Goal: Task Accomplishment & Management: Complete application form

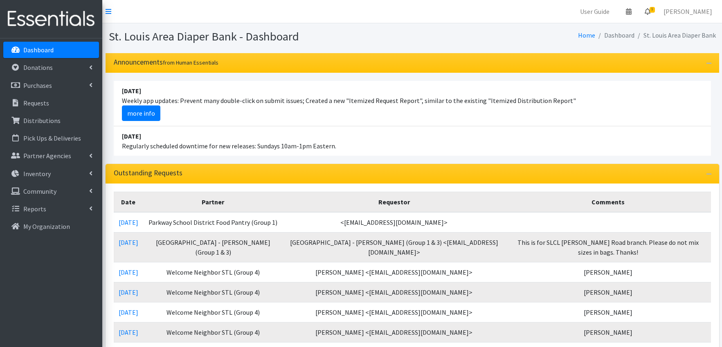
click at [650, 11] on icon at bounding box center [648, 11] width 6 height 7
click at [622, 26] on link "9 Requests" at bounding box center [599, 29] width 116 height 16
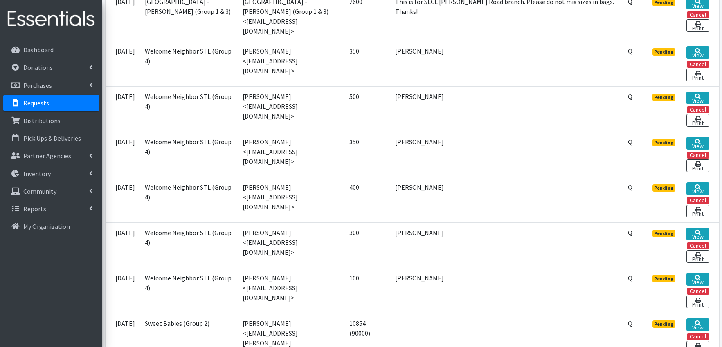
scroll to position [279, 0]
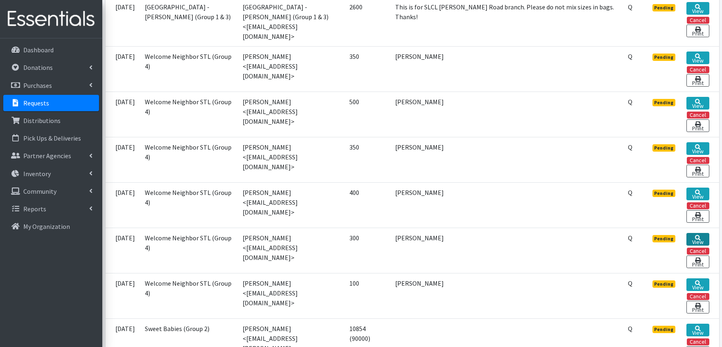
click at [695, 237] on link "View" at bounding box center [697, 239] width 22 height 13
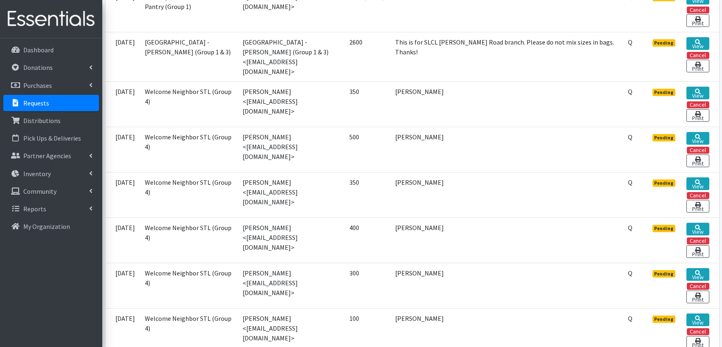
scroll to position [216, 0]
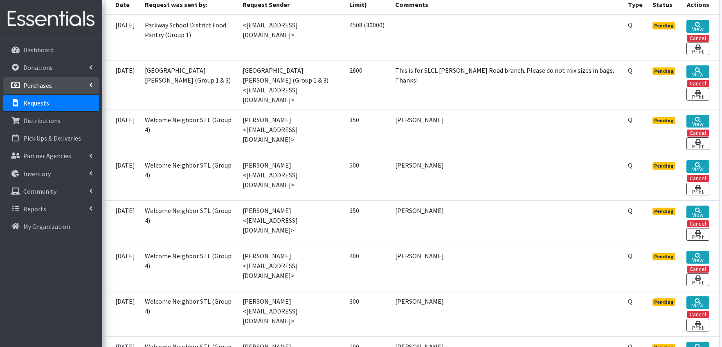
click at [41, 84] on p "Purchases" at bounding box center [37, 85] width 29 height 8
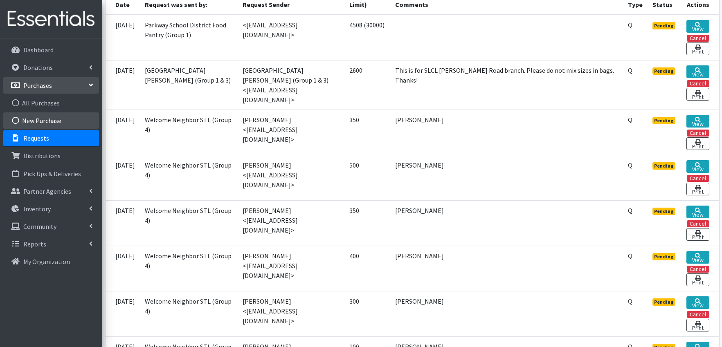
click at [41, 121] on link "New Purchase" at bounding box center [51, 120] width 96 height 16
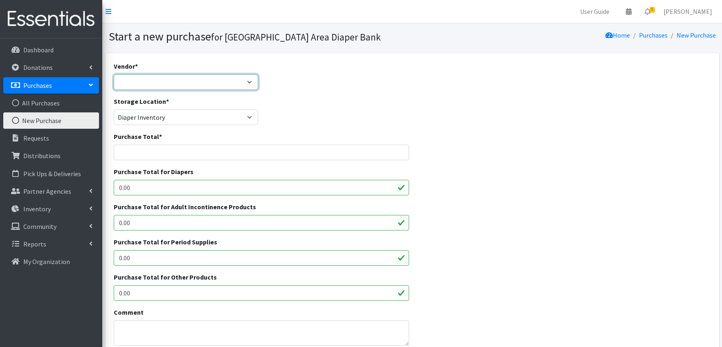
click at [204, 83] on select "Amazon Cuties [DOMAIN_NAME] JSL [PERSON_NAME] NDBN/Huggies - Pathway2Provide [P…" at bounding box center [186, 82] width 145 height 16
select select "102"
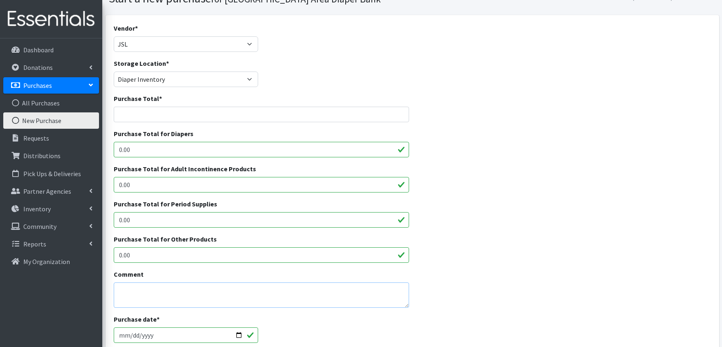
click at [144, 291] on textarea "Comment" at bounding box center [262, 295] width 296 height 25
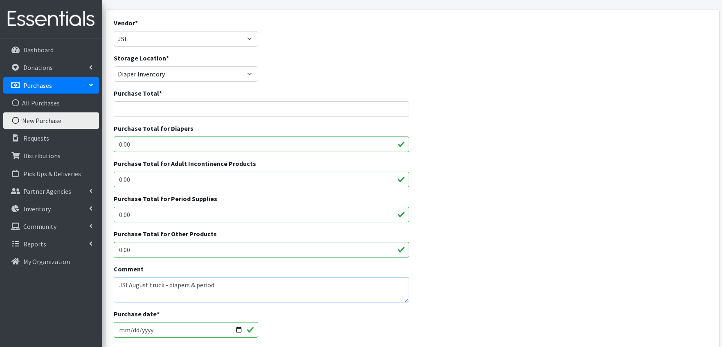
click at [128, 285] on textarea "JSl August truck - diapers & period" at bounding box center [262, 289] width 296 height 25
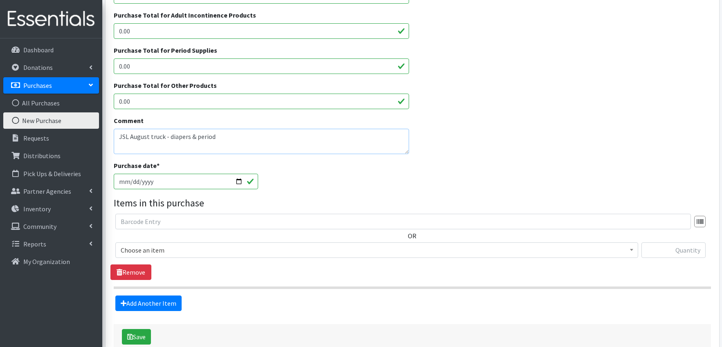
scroll to position [157, 0]
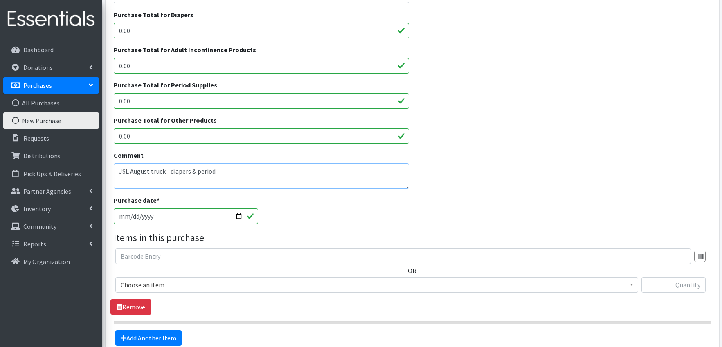
type textarea "JSL August truck - diapers & period"
click at [164, 97] on input "0.00" at bounding box center [262, 101] width 296 height 16
type input "0"
type input "3096"
click at [151, 67] on input "0.00" at bounding box center [262, 66] width 296 height 16
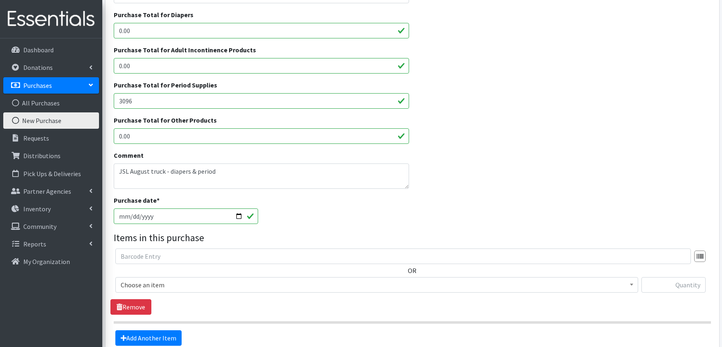
click at [145, 30] on input "0.00" at bounding box center [262, 31] width 296 height 16
type input "0"
click at [146, 30] on input "Purchase Total for Diapers" at bounding box center [262, 31] width 296 height 16
click at [393, 226] on div "Purchase date * 2025-08-27" at bounding box center [411, 213] width 603 height 35
click at [163, 65] on input "0.00" at bounding box center [262, 66] width 296 height 16
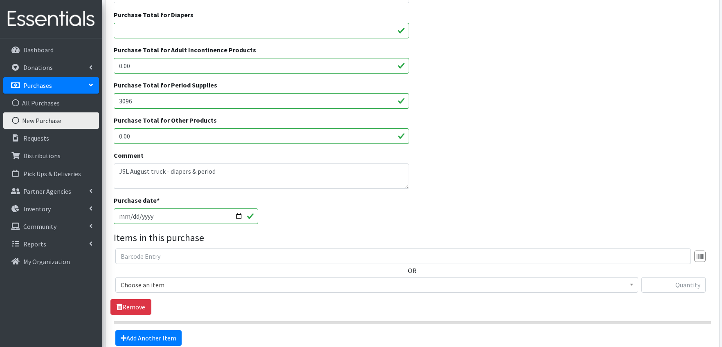
click at [155, 136] on input "0.00" at bounding box center [262, 136] width 296 height 16
click at [142, 26] on input "Purchase Total for Diapers" at bounding box center [262, 31] width 296 height 16
type input "57747.30"
click at [547, 228] on div "Purchase date * 2025-08-27" at bounding box center [411, 213] width 603 height 35
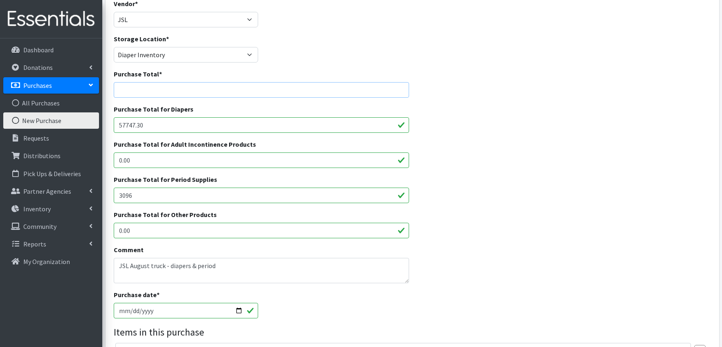
click at [155, 89] on input "Purchase Total *" at bounding box center [262, 90] width 296 height 16
type input "60843.30"
click at [628, 279] on div "Comment JSL August truck - diapers & period" at bounding box center [411, 267] width 603 height 45
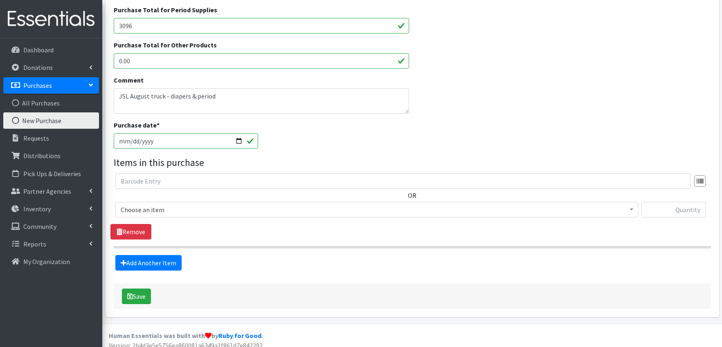
scroll to position [240, 0]
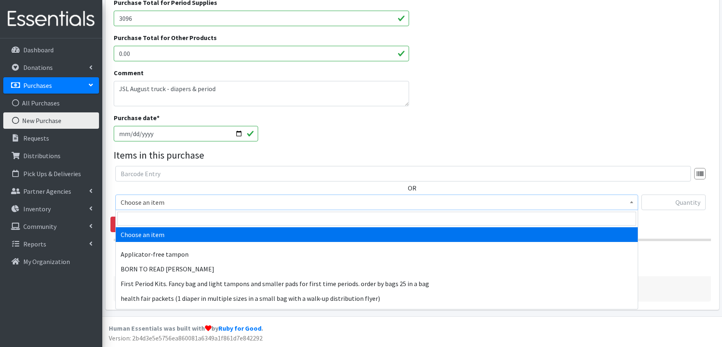
click at [181, 203] on span "Choose an item" at bounding box center [377, 202] width 512 height 11
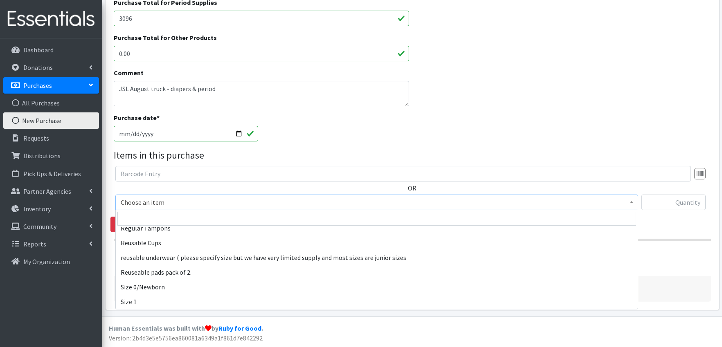
scroll to position [302, 0]
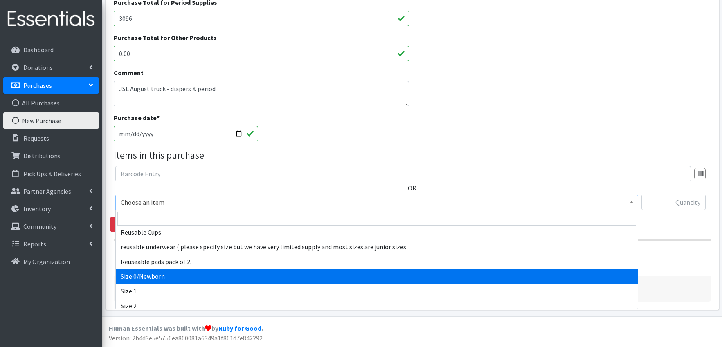
select select "1095"
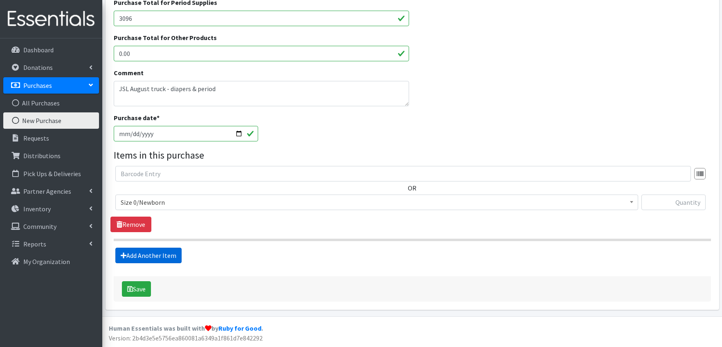
click at [155, 255] on link "Add Another Item" at bounding box center [148, 256] width 66 height 16
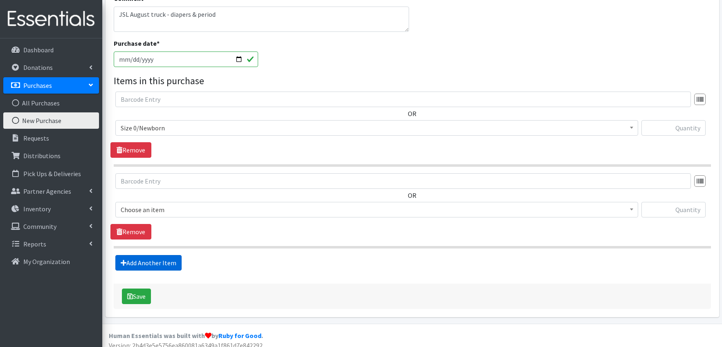
scroll to position [322, 0]
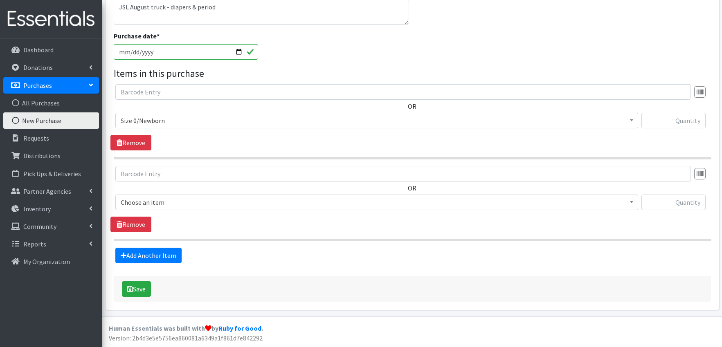
click at [169, 205] on span "Choose an item" at bounding box center [377, 202] width 512 height 11
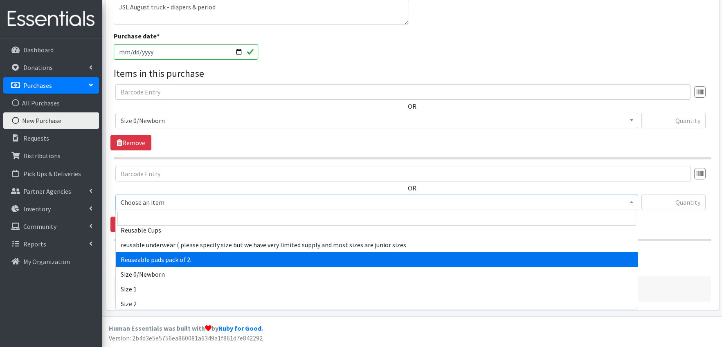
scroll to position [314, 0]
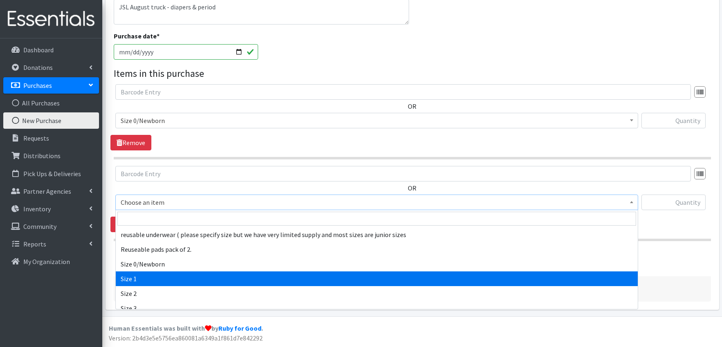
select select "1090"
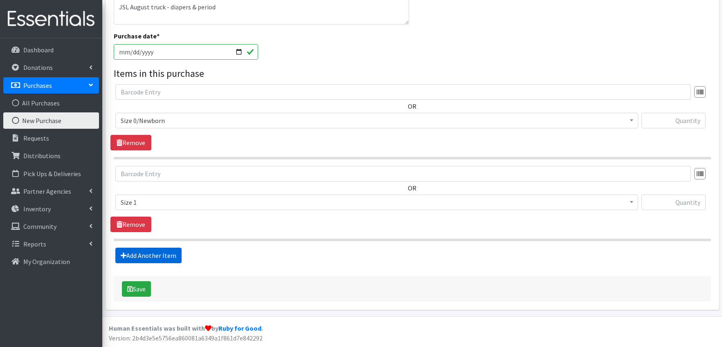
click at [170, 254] on link "Add Another Item" at bounding box center [148, 256] width 66 height 16
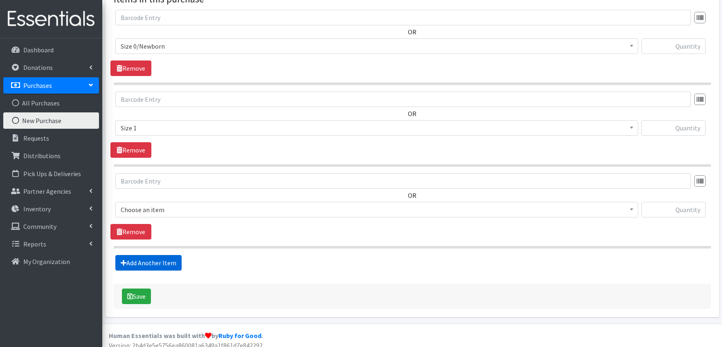
scroll to position [403, 0]
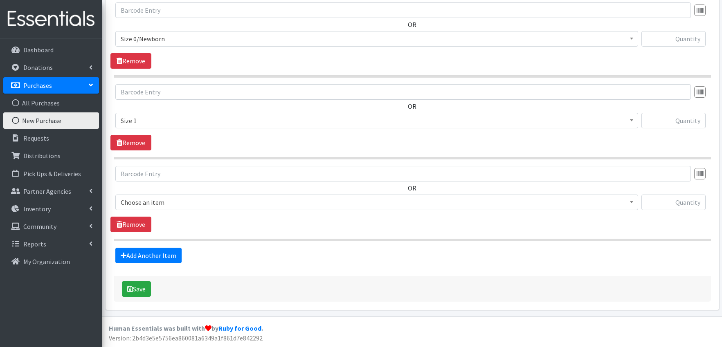
click at [173, 202] on span "Choose an item" at bounding box center [377, 202] width 512 height 11
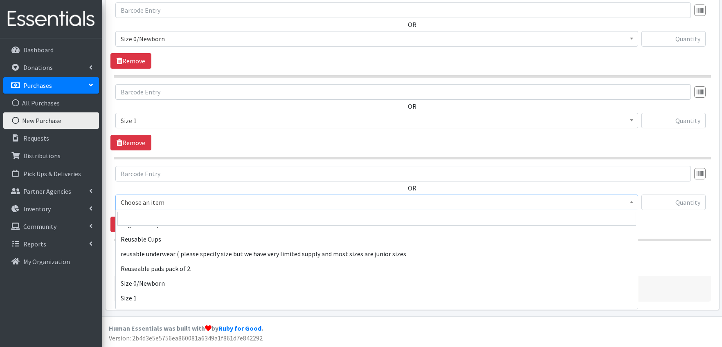
scroll to position [318, 0]
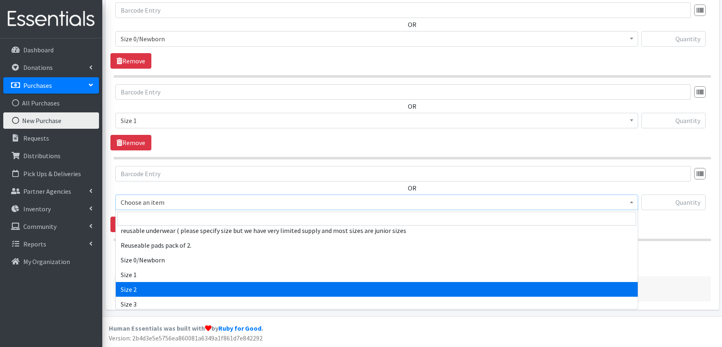
select select "1091"
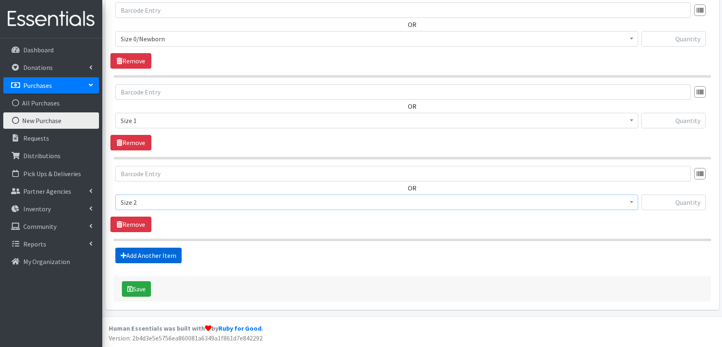
click at [171, 254] on link "Add Another Item" at bounding box center [148, 256] width 66 height 16
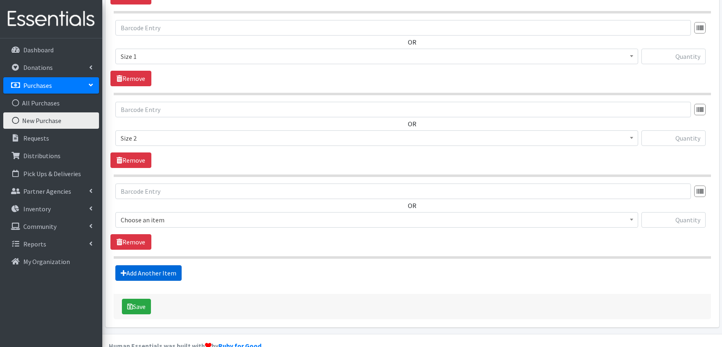
scroll to position [485, 0]
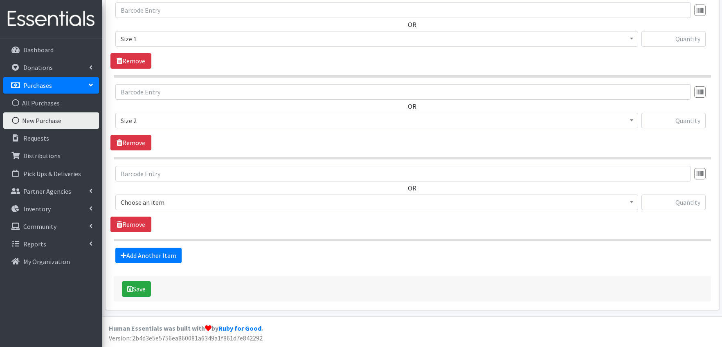
click at [175, 201] on span "Choose an item" at bounding box center [377, 202] width 512 height 11
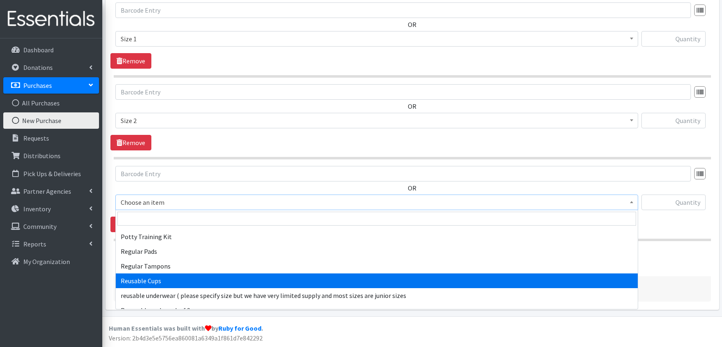
scroll to position [376, 0]
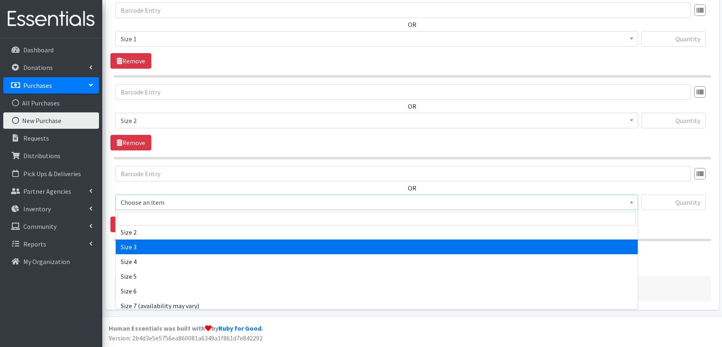
select select "1094"
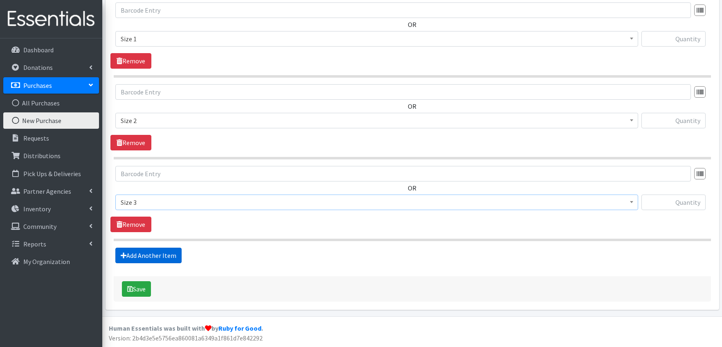
click at [171, 261] on link "Add Another Item" at bounding box center [148, 256] width 66 height 16
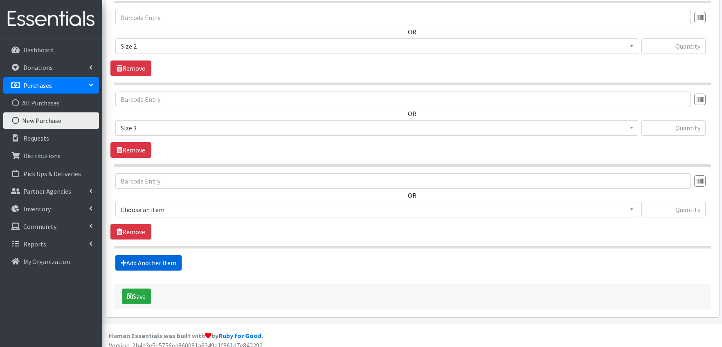
scroll to position [567, 0]
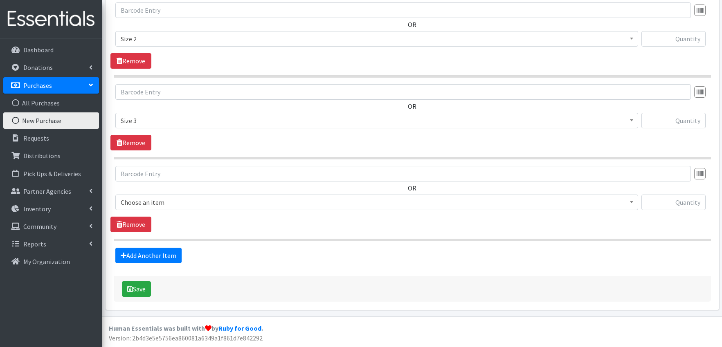
click at [178, 198] on span "Choose an item" at bounding box center [377, 202] width 512 height 11
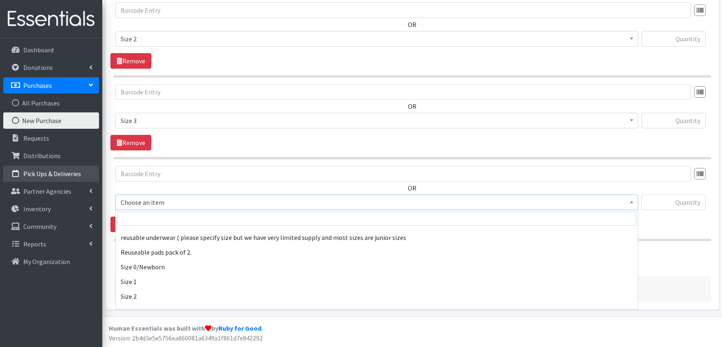
scroll to position [353, 0]
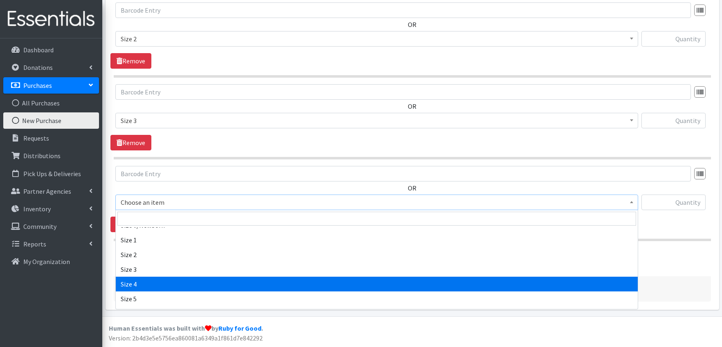
select select "1097"
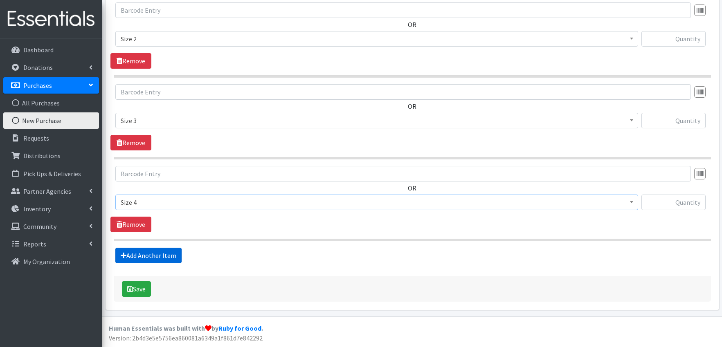
click at [163, 256] on link "Add Another Item" at bounding box center [148, 256] width 66 height 16
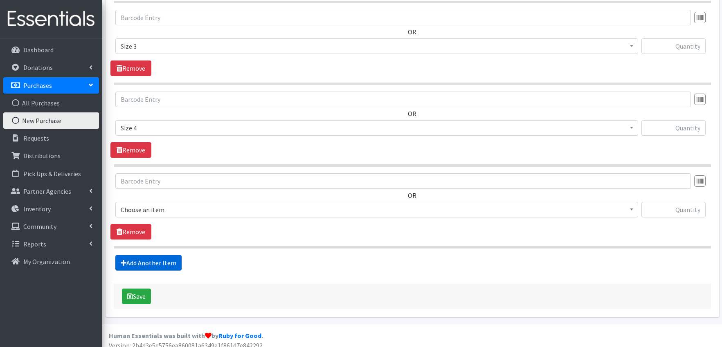
scroll to position [649, 0]
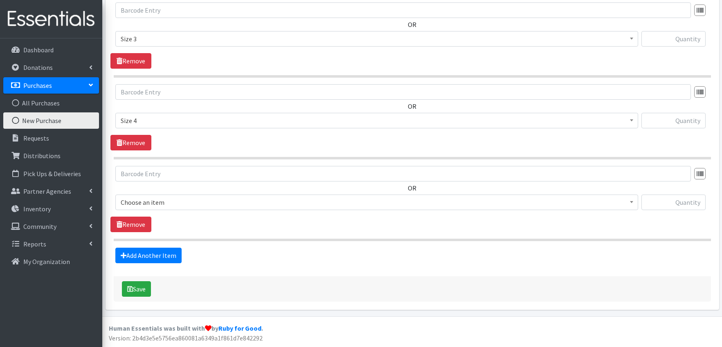
click at [148, 200] on span "Choose an item" at bounding box center [377, 202] width 512 height 11
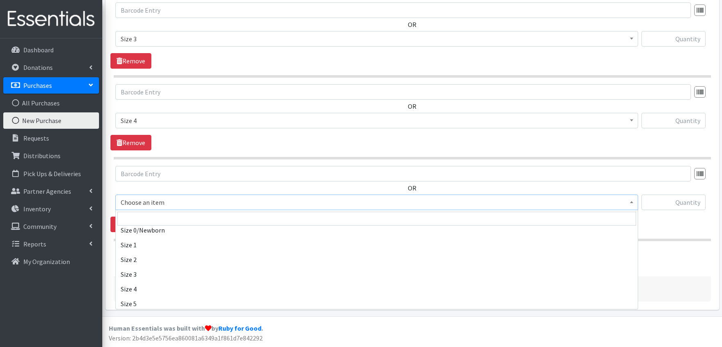
scroll to position [359, 0]
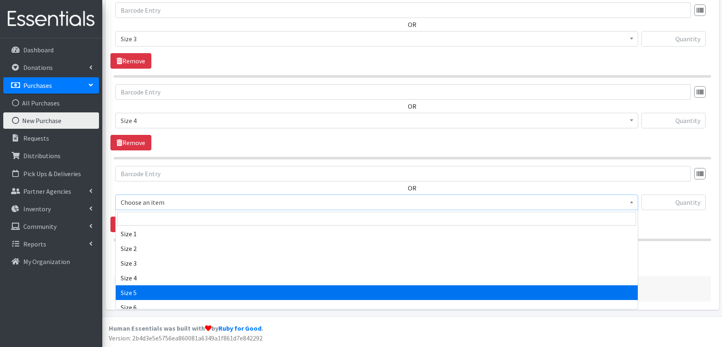
select select "1098"
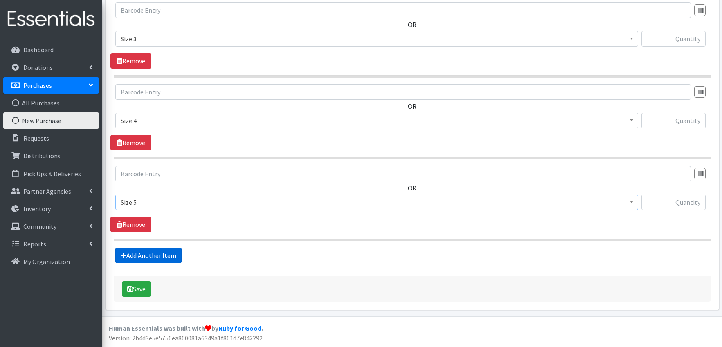
click at [166, 256] on link "Add Another Item" at bounding box center [148, 256] width 66 height 16
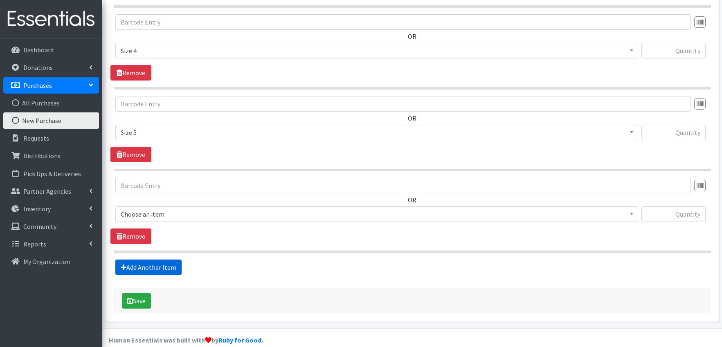
scroll to position [731, 0]
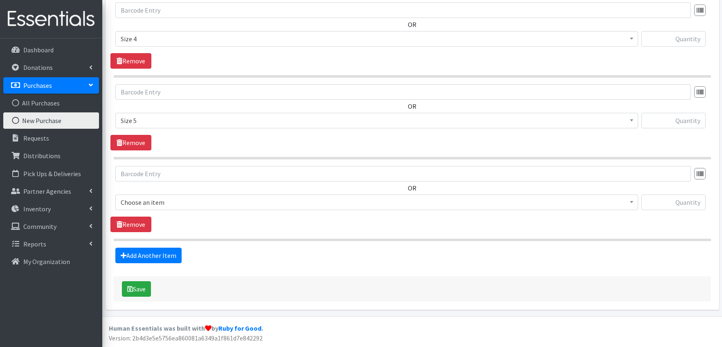
click at [169, 199] on span "Choose an item" at bounding box center [377, 202] width 512 height 11
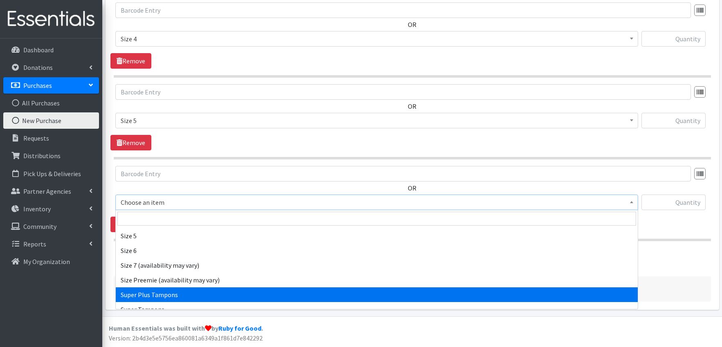
scroll to position [397, 0]
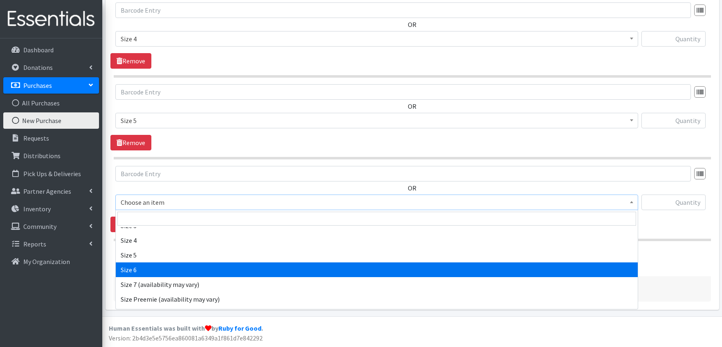
select select "1100"
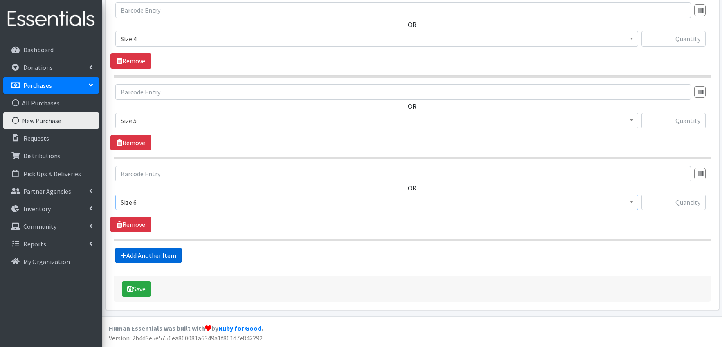
click at [169, 252] on link "Add Another Item" at bounding box center [148, 256] width 66 height 16
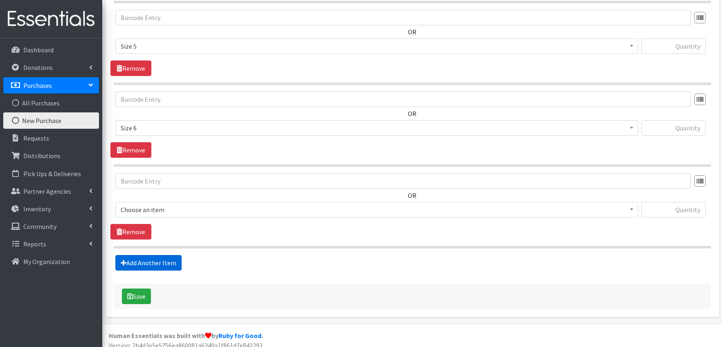
scroll to position [812, 0]
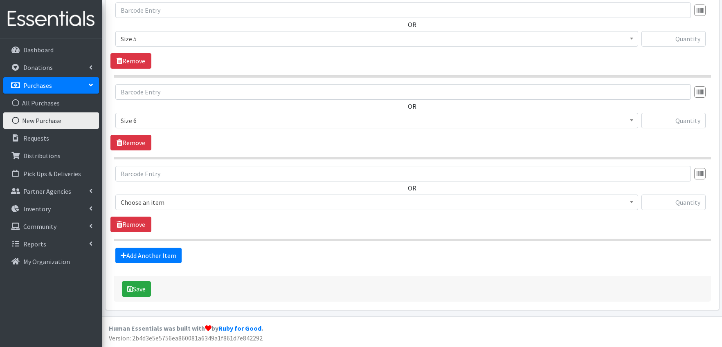
click at [195, 202] on span "Choose an item" at bounding box center [377, 202] width 512 height 11
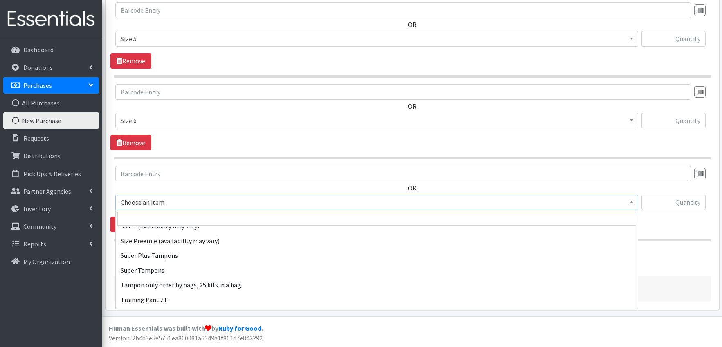
scroll to position [497, 0]
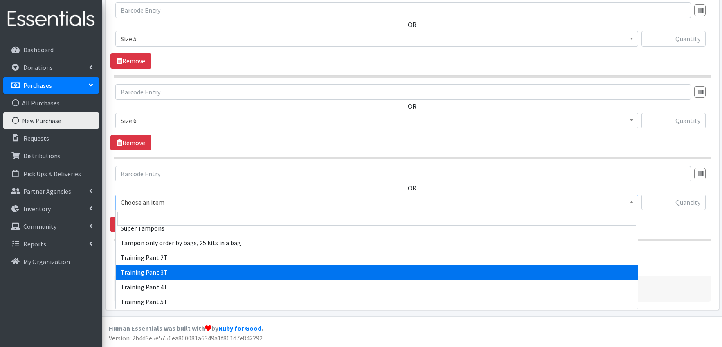
select select "1107"
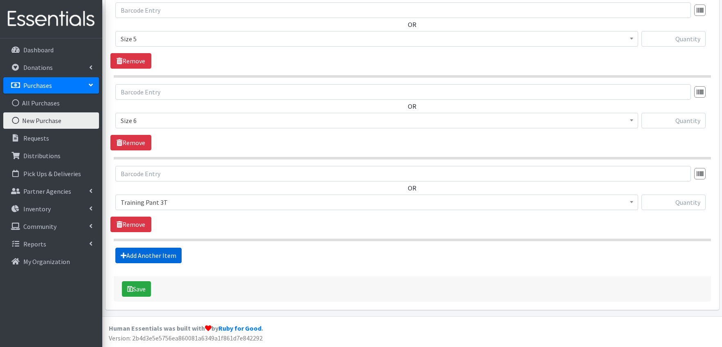
click at [164, 254] on link "Add Another Item" at bounding box center [148, 256] width 66 height 16
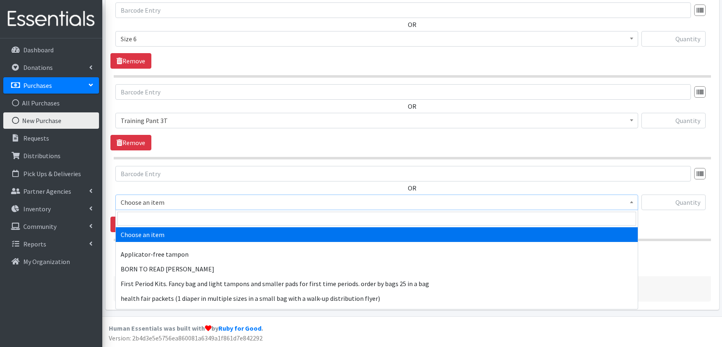
click at [187, 198] on span "Choose an item" at bounding box center [377, 202] width 512 height 11
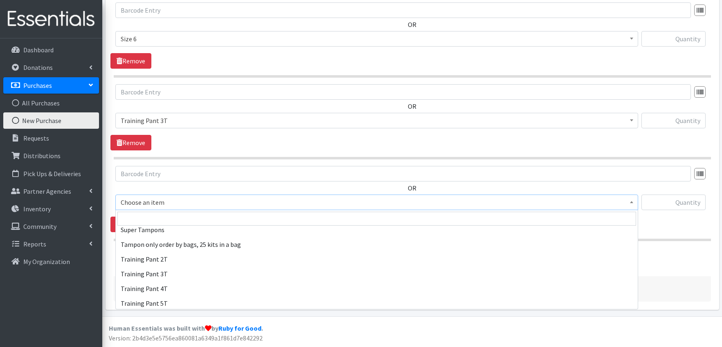
scroll to position [497, 0]
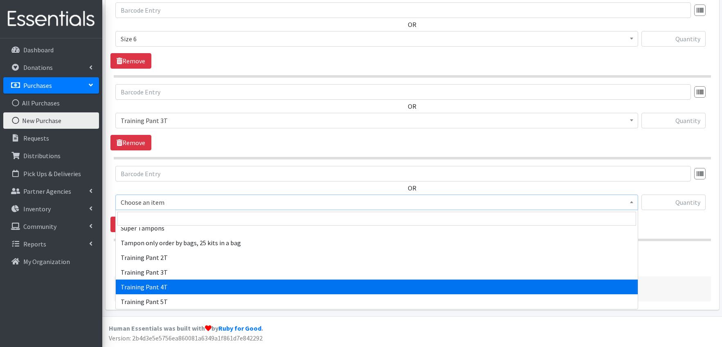
select select "1093"
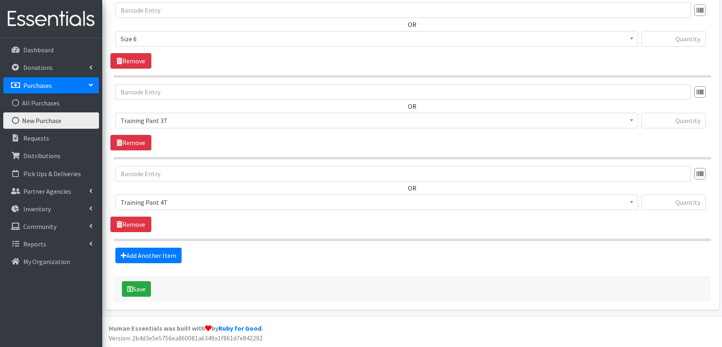
click at [695, 203] on input "text" at bounding box center [673, 203] width 64 height 16
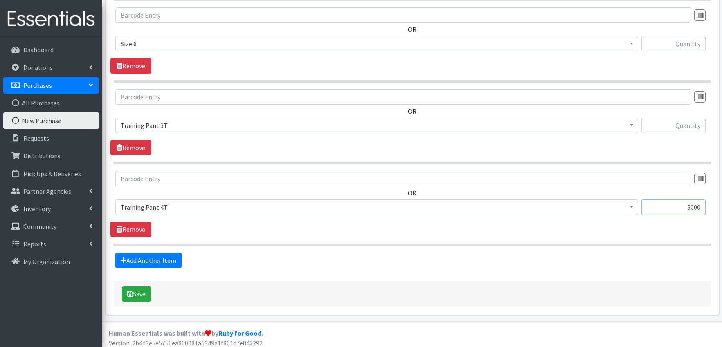
type input "5000"
click at [694, 125] on input "text" at bounding box center [673, 126] width 64 height 16
type input "5000"
click at [168, 261] on link "Add Another Item" at bounding box center [148, 261] width 66 height 16
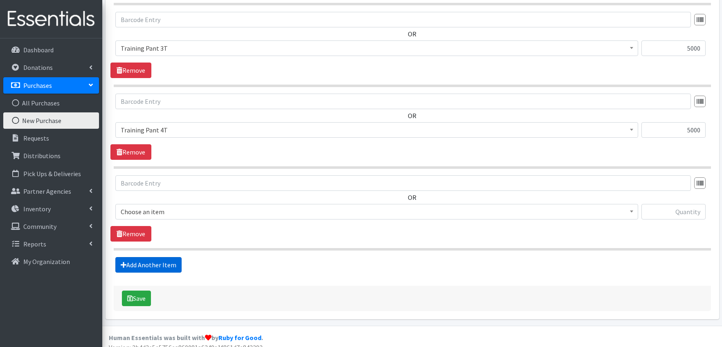
scroll to position [976, 0]
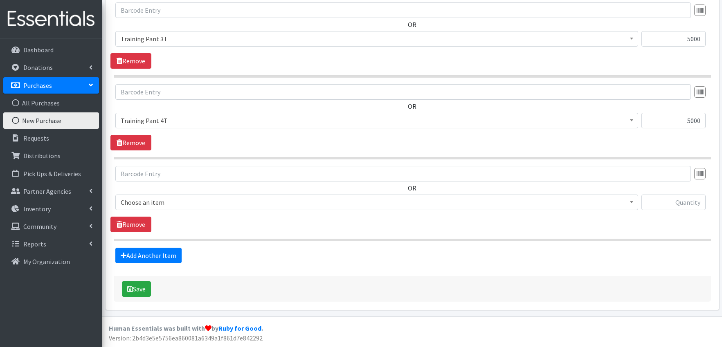
click at [194, 203] on span "Choose an item" at bounding box center [377, 202] width 512 height 11
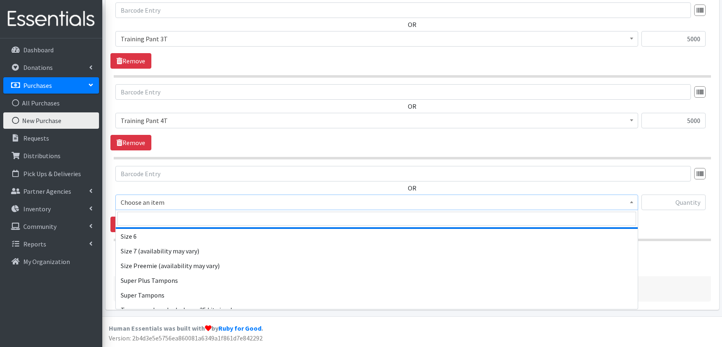
scroll to position [436, 0]
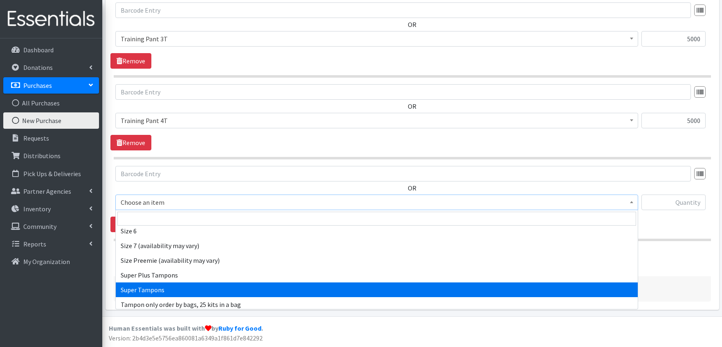
select select "15102"
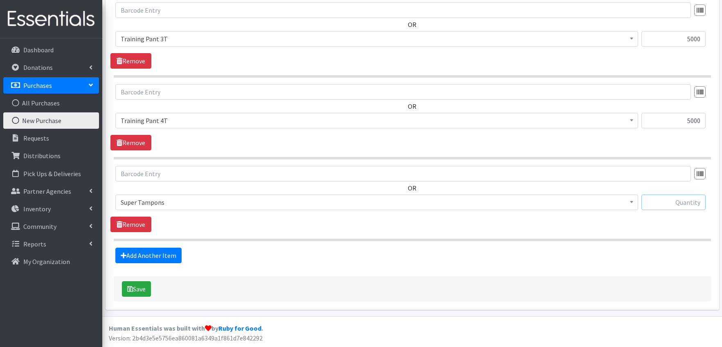
click at [681, 208] on input "text" at bounding box center [673, 203] width 64 height 16
type input "25920"
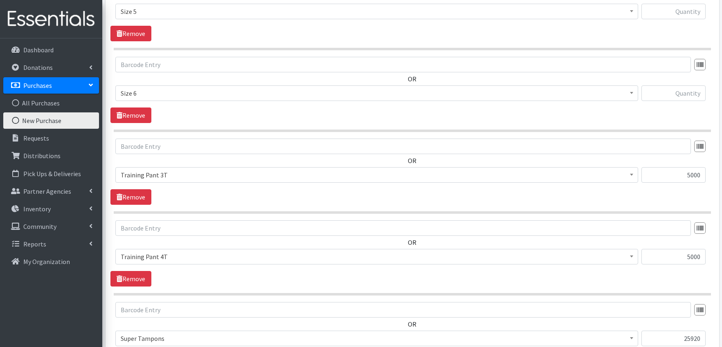
scroll to position [845, 0]
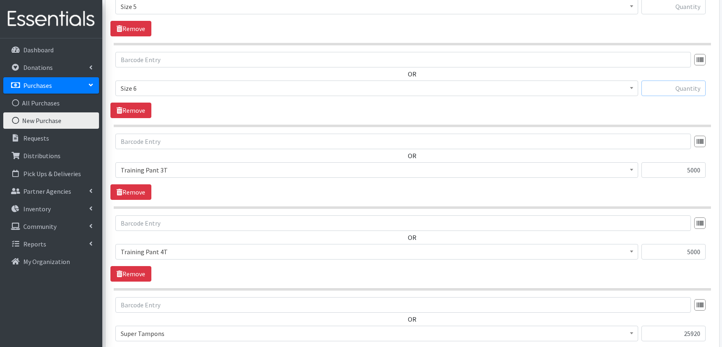
click at [682, 90] on input "text" at bounding box center [673, 89] width 64 height 16
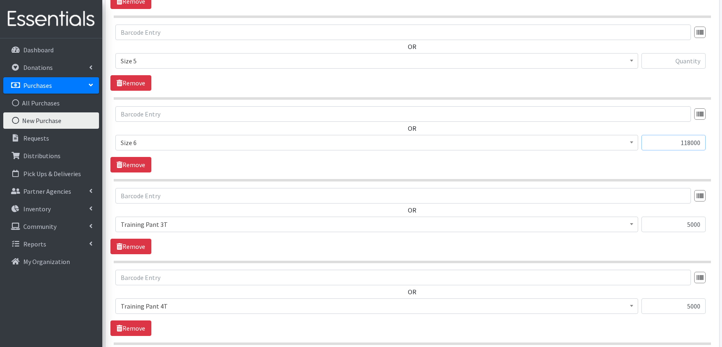
type input "118000"
click at [682, 61] on input "text" at bounding box center [673, 61] width 64 height 16
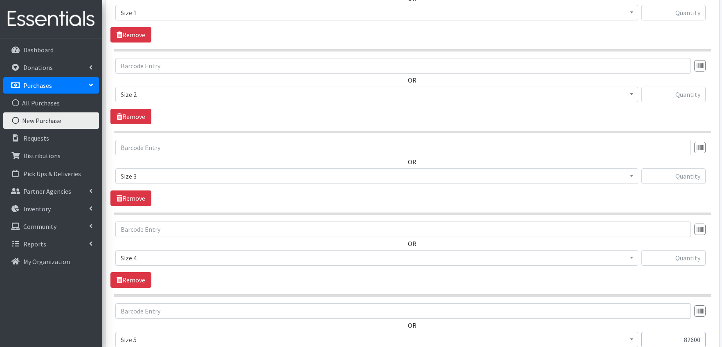
scroll to position [517, 0]
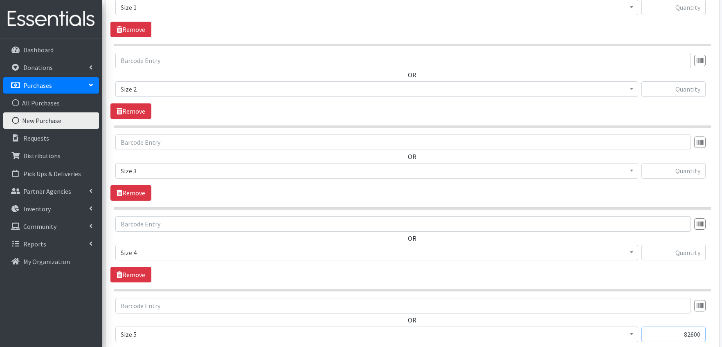
type input "82600"
click at [679, 252] on input "text" at bounding box center [673, 253] width 64 height 16
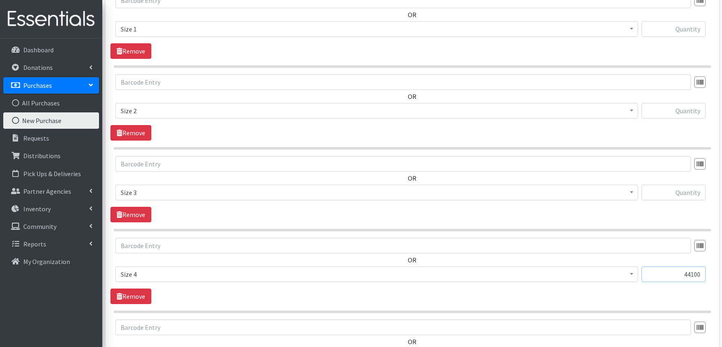
type input "44100"
click at [690, 190] on input "text" at bounding box center [673, 193] width 64 height 16
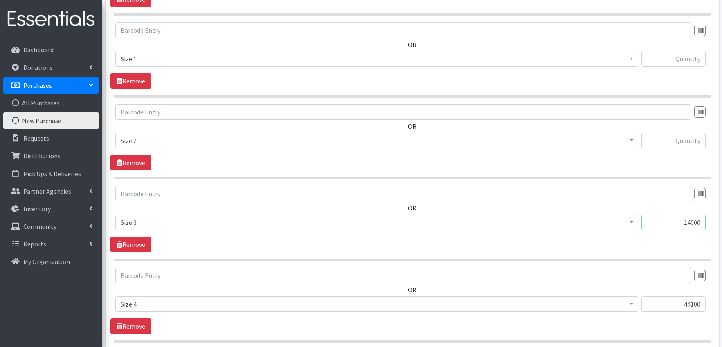
type input "14000"
click at [691, 143] on input "text" at bounding box center [673, 141] width 64 height 16
type input "14400"
click at [681, 58] on input "text" at bounding box center [673, 59] width 64 height 16
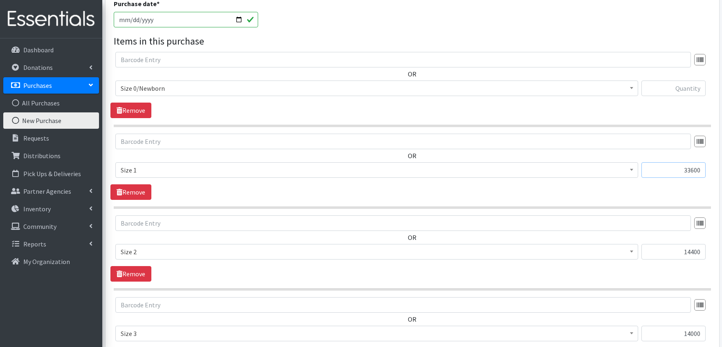
scroll to position [312, 0]
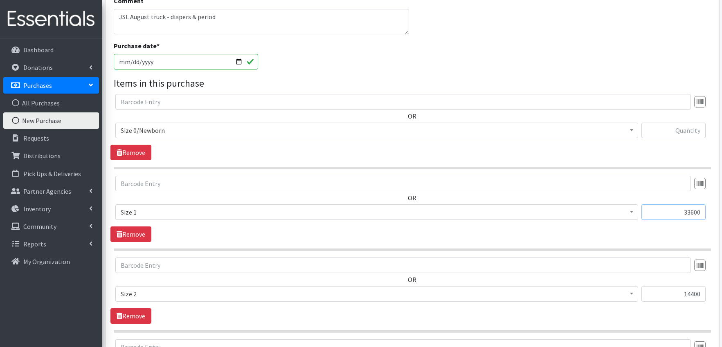
type input "33600"
click at [681, 129] on input "text" at bounding box center [673, 131] width 64 height 16
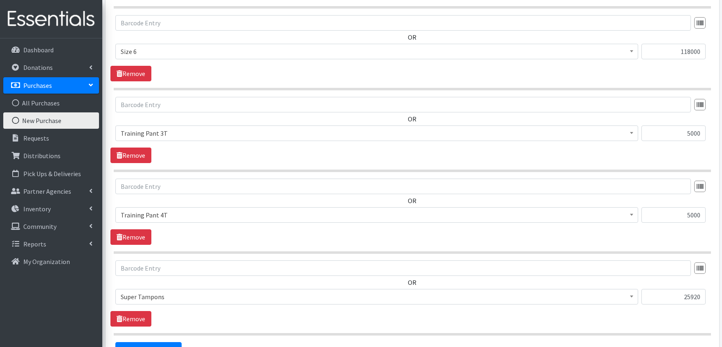
scroll to position [976, 0]
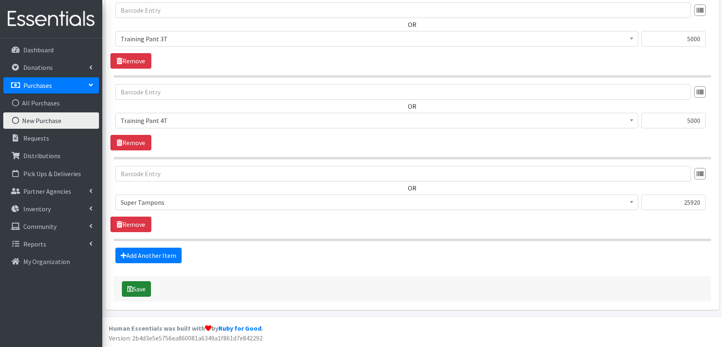
type input "42000"
click at [139, 289] on button "Save" at bounding box center [136, 289] width 29 height 16
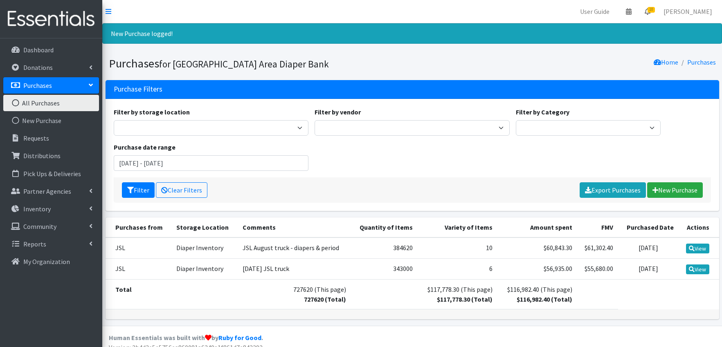
click at [654, 9] on span "10" at bounding box center [651, 10] width 7 height 6
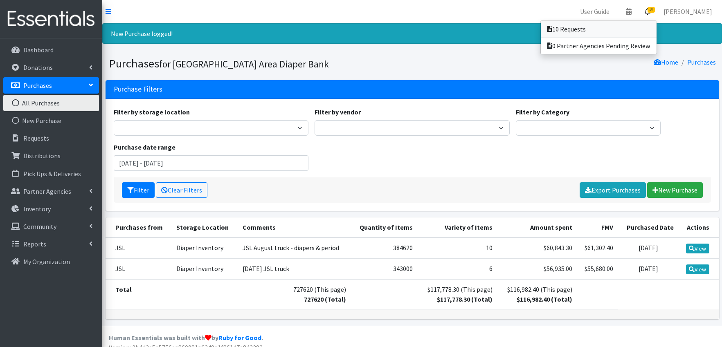
click at [636, 26] on link "10 Requests" at bounding box center [599, 29] width 116 height 16
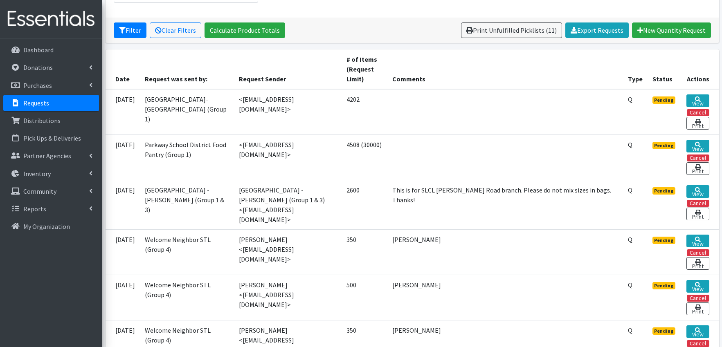
scroll to position [157, 0]
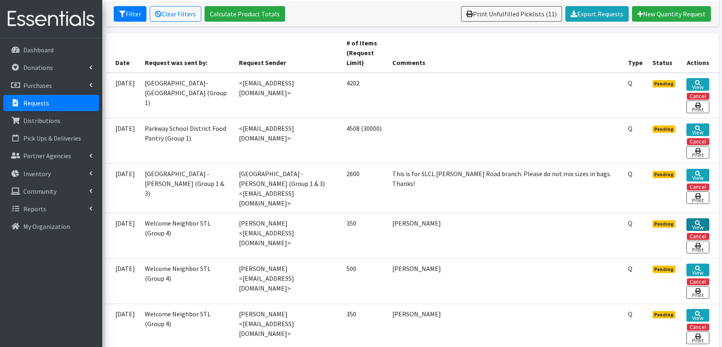
click at [701, 222] on link "View" at bounding box center [697, 224] width 22 height 13
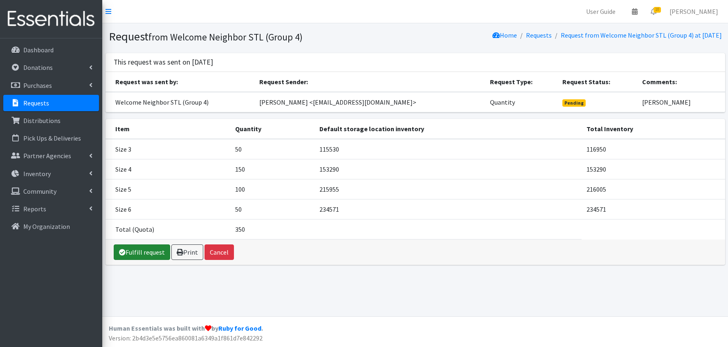
click at [142, 252] on link "Fulfill request" at bounding box center [142, 253] width 56 height 16
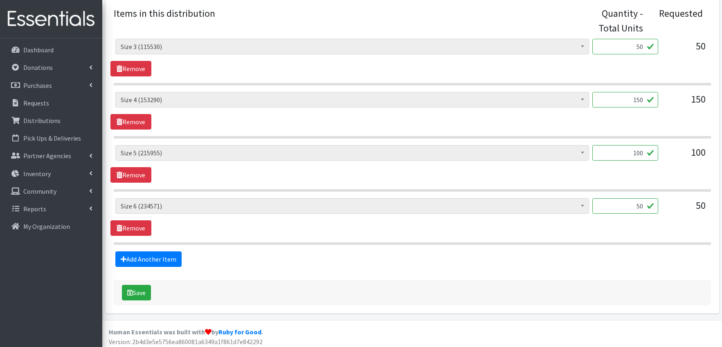
scroll to position [346, 0]
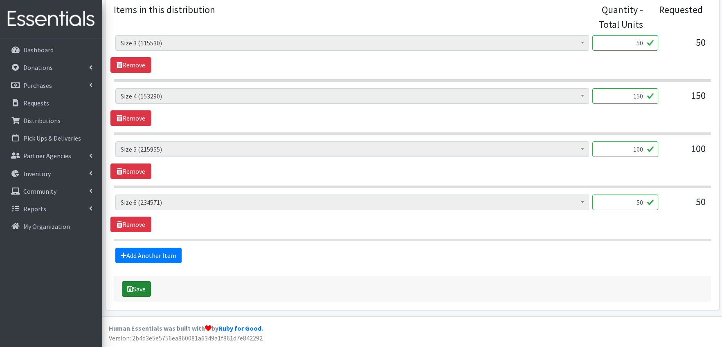
click at [143, 292] on button "Save" at bounding box center [136, 289] width 29 height 16
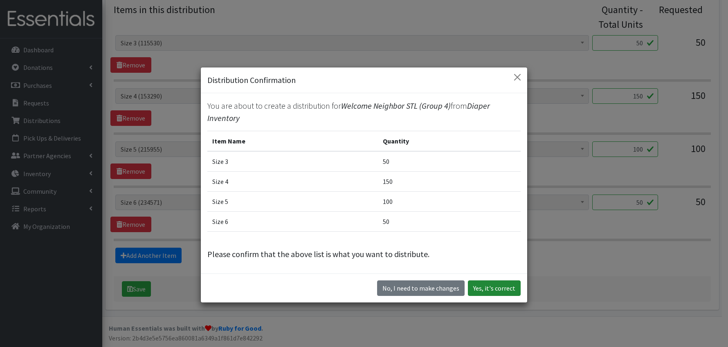
click at [493, 288] on button "Yes, it's correct" at bounding box center [494, 289] width 53 height 16
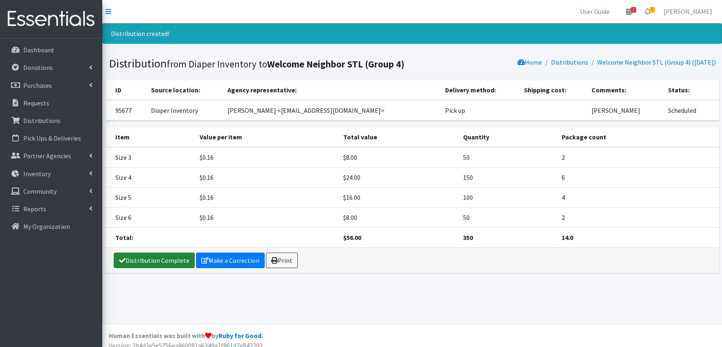
click at [176, 261] on link "Distribution Complete" at bounding box center [154, 261] width 81 height 16
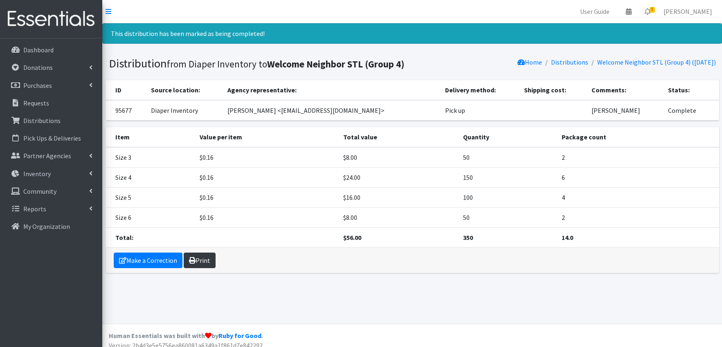
click at [207, 263] on link "Print" at bounding box center [200, 261] width 32 height 16
click at [650, 10] on icon at bounding box center [648, 11] width 6 height 7
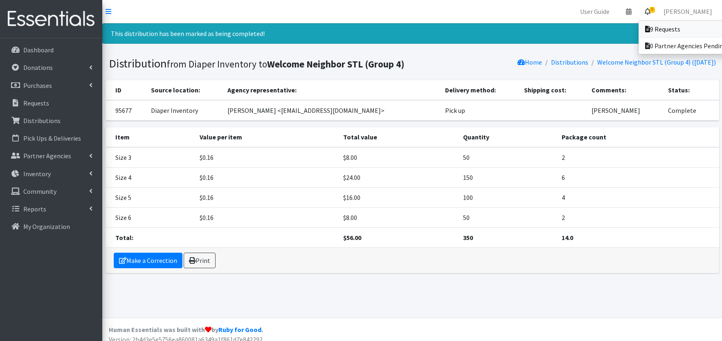
click at [659, 29] on link "9 Requests" at bounding box center [696, 29] width 114 height 16
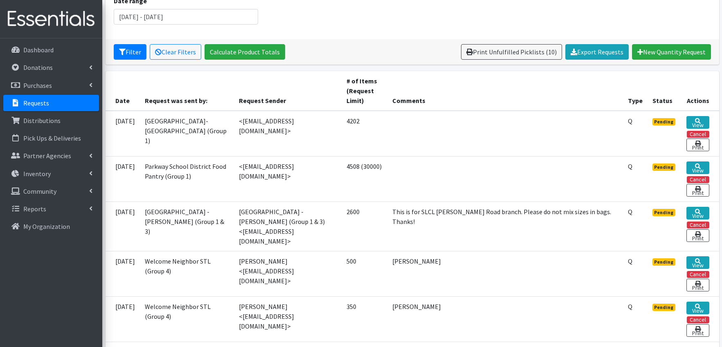
scroll to position [130, 0]
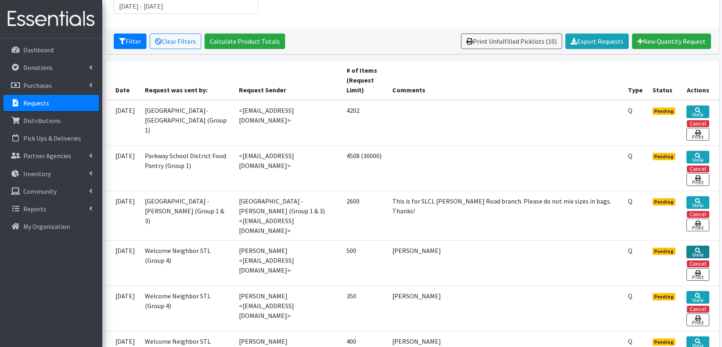
click at [701, 249] on link "View" at bounding box center [697, 252] width 22 height 13
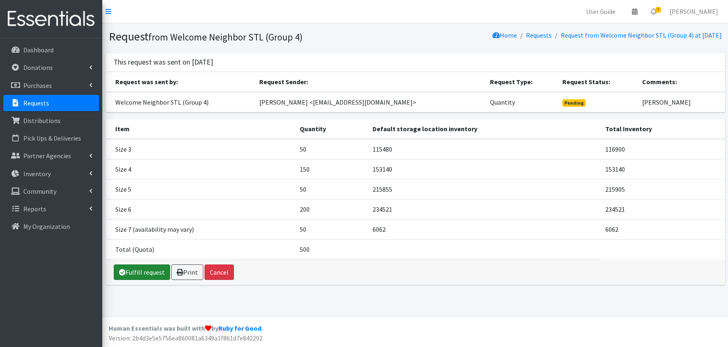
click at [154, 272] on link "Fulfill request" at bounding box center [142, 273] width 56 height 16
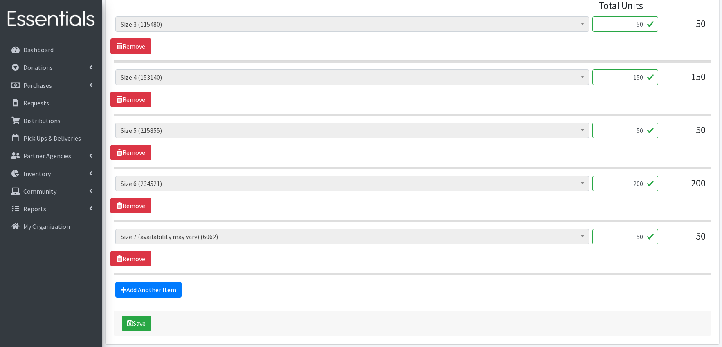
scroll to position [400, 0]
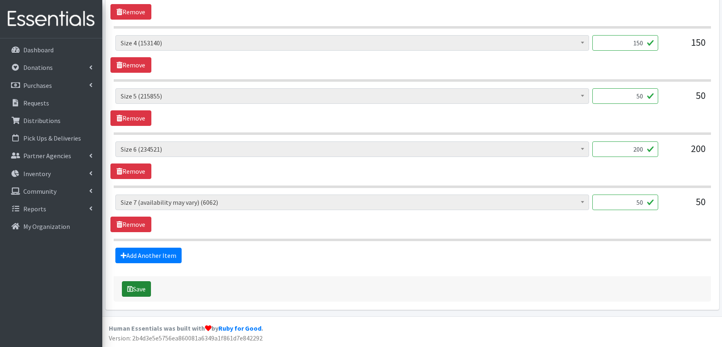
click at [143, 291] on button "Save" at bounding box center [136, 289] width 29 height 16
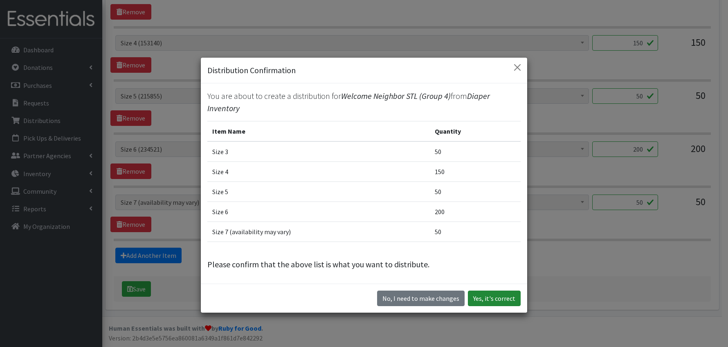
click at [491, 299] on button "Yes, it's correct" at bounding box center [494, 299] width 53 height 16
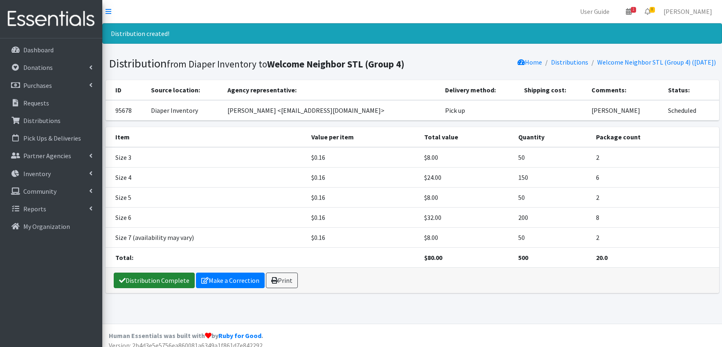
click at [146, 281] on link "Distribution Complete" at bounding box center [154, 281] width 81 height 16
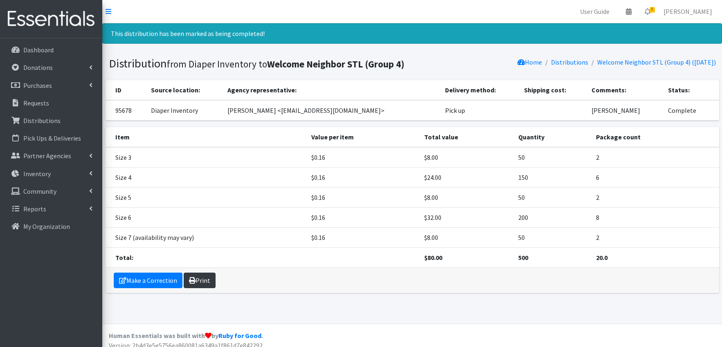
click at [204, 279] on link "Print" at bounding box center [200, 281] width 32 height 16
click at [655, 10] on span "8" at bounding box center [652, 10] width 5 height 6
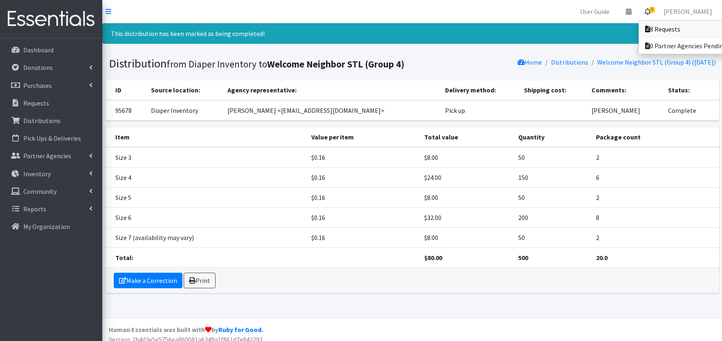
click at [666, 29] on link "8 Requests" at bounding box center [696, 29] width 114 height 16
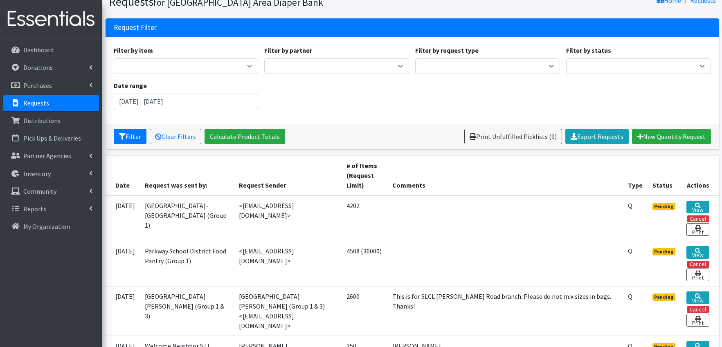
scroll to position [119, 0]
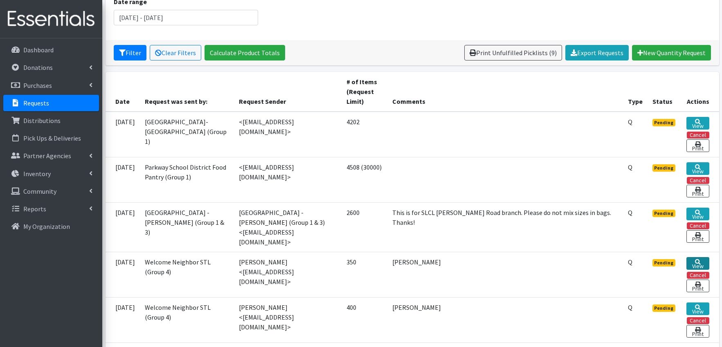
click at [698, 259] on icon at bounding box center [698, 262] width 6 height 6
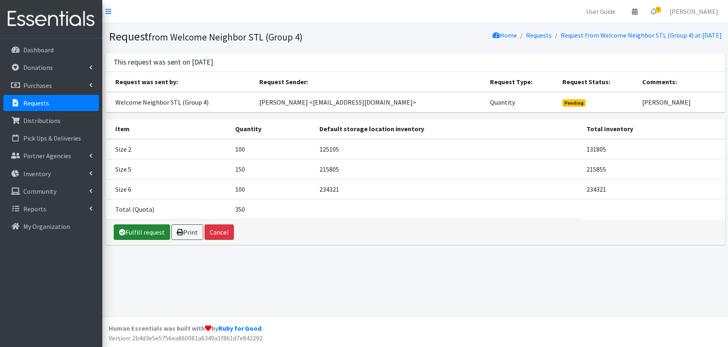
click at [151, 231] on link "Fulfill request" at bounding box center [142, 233] width 56 height 16
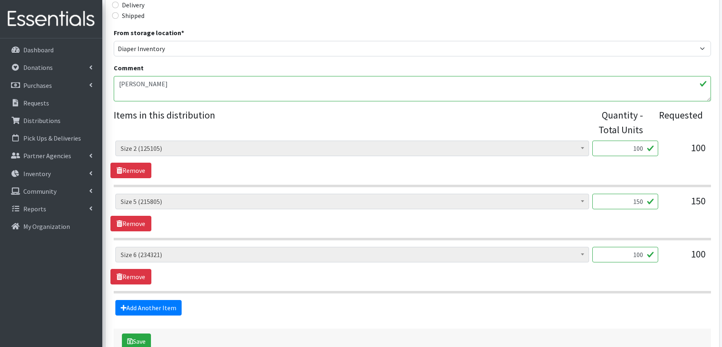
scroll to position [293, 0]
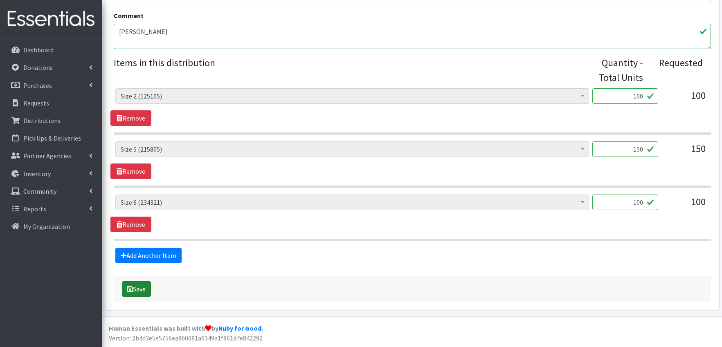
click at [137, 291] on button "Save" at bounding box center [136, 289] width 29 height 16
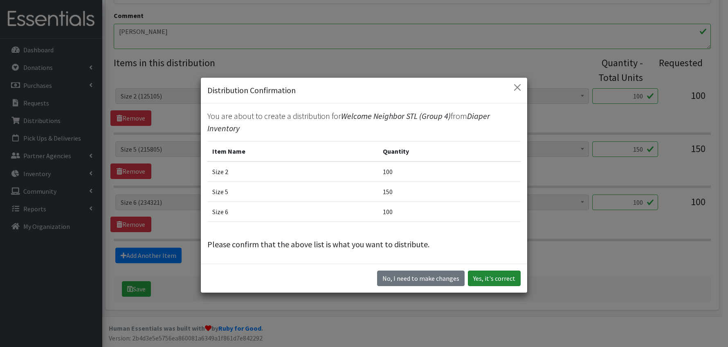
click at [487, 277] on button "Yes, it's correct" at bounding box center [494, 279] width 53 height 16
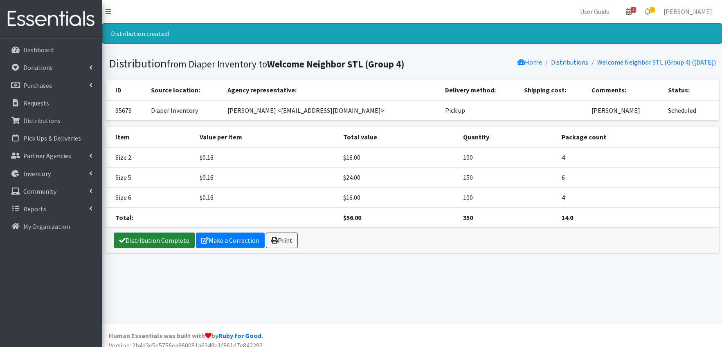
click at [154, 241] on link "Distribution Complete" at bounding box center [154, 241] width 81 height 16
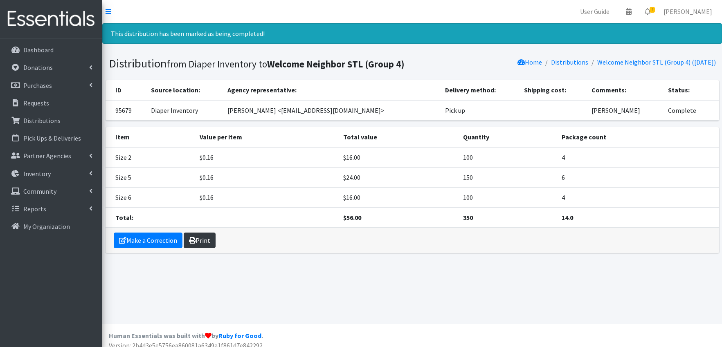
click at [205, 240] on link "Print" at bounding box center [200, 241] width 32 height 16
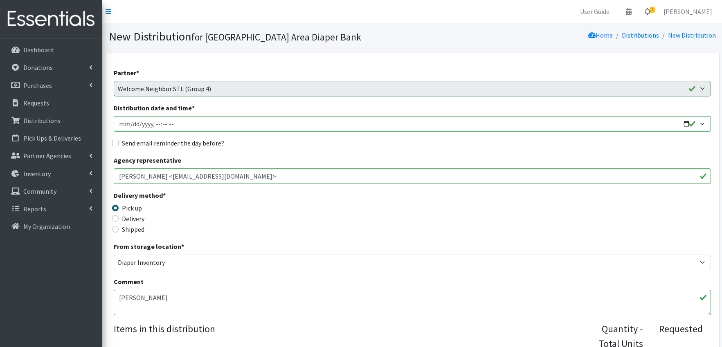
click at [650, 10] on icon at bounding box center [648, 11] width 6 height 7
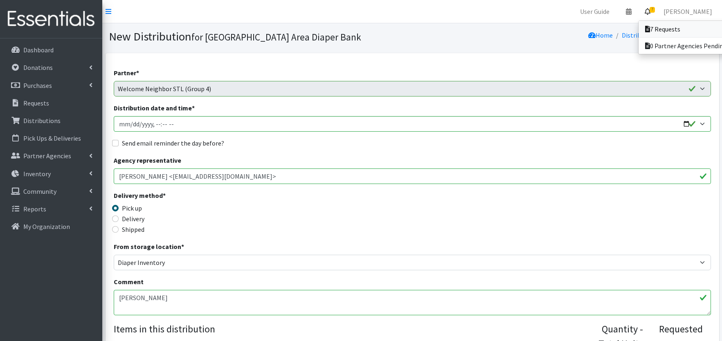
click at [662, 28] on link "7 Requests" at bounding box center [696, 29] width 114 height 16
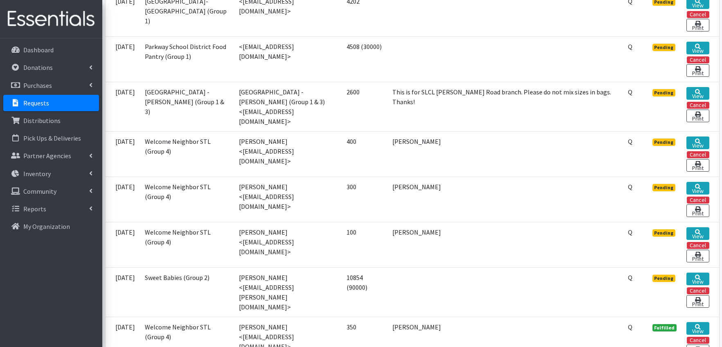
scroll to position [245, 0]
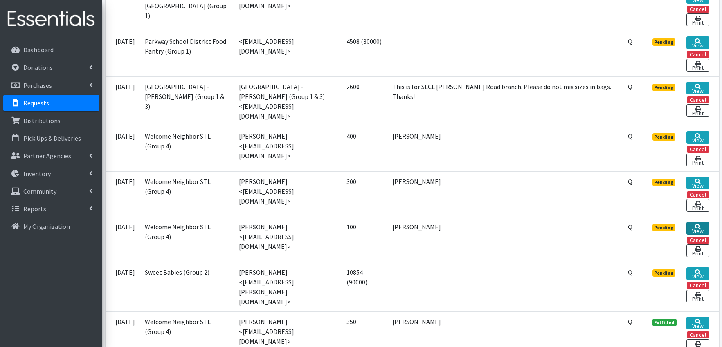
click at [696, 223] on link "View" at bounding box center [697, 228] width 22 height 13
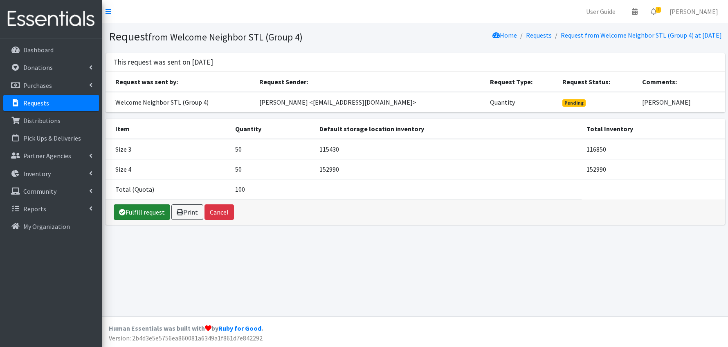
click at [145, 210] on link "Fulfill request" at bounding box center [142, 213] width 56 height 16
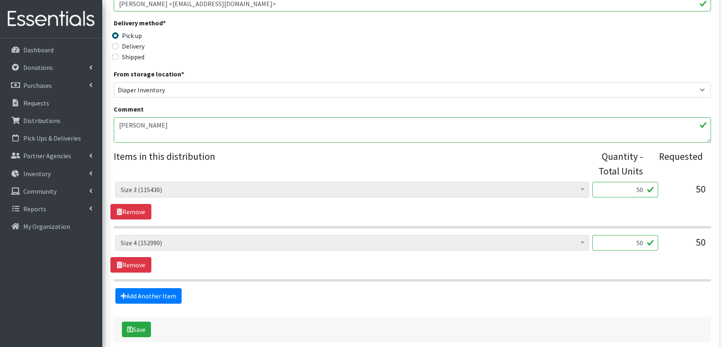
scroll to position [229, 0]
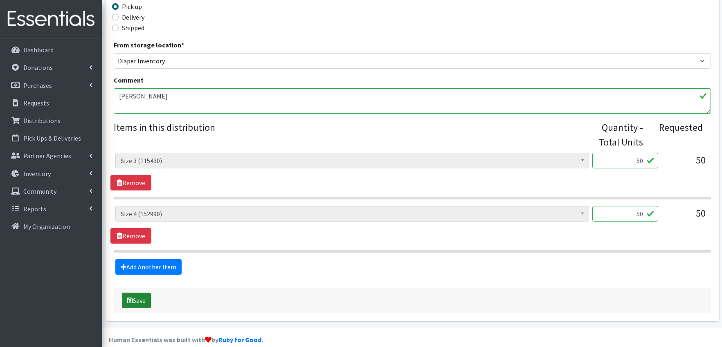
click at [138, 303] on button "Save" at bounding box center [136, 301] width 29 height 16
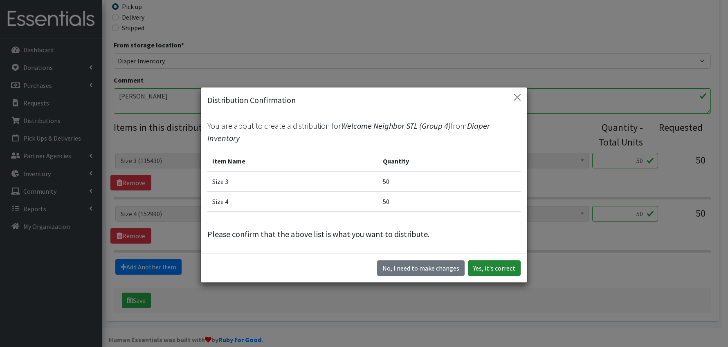
click at [488, 271] on button "Yes, it's correct" at bounding box center [494, 269] width 53 height 16
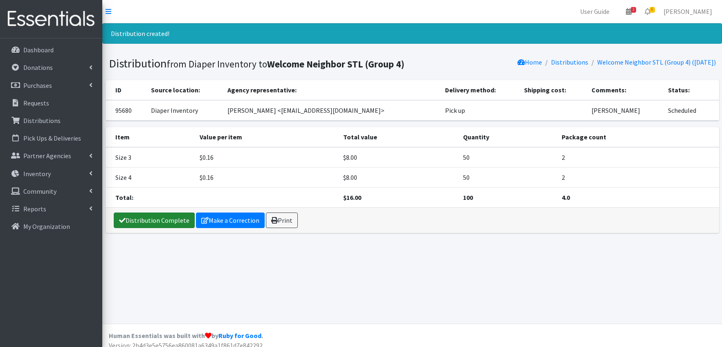
click at [167, 219] on link "Distribution Complete" at bounding box center [154, 221] width 81 height 16
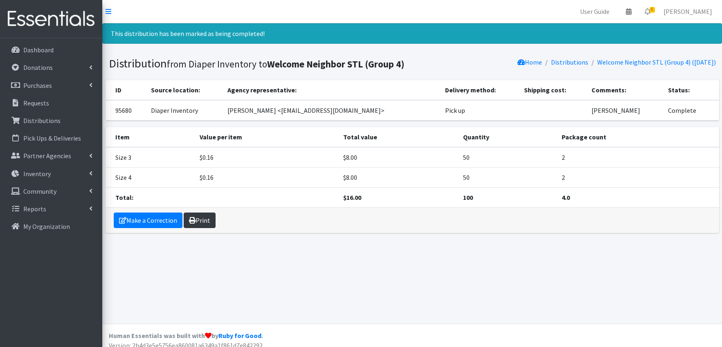
click at [202, 220] on link "Print" at bounding box center [200, 221] width 32 height 16
click at [650, 10] on icon at bounding box center [648, 11] width 6 height 7
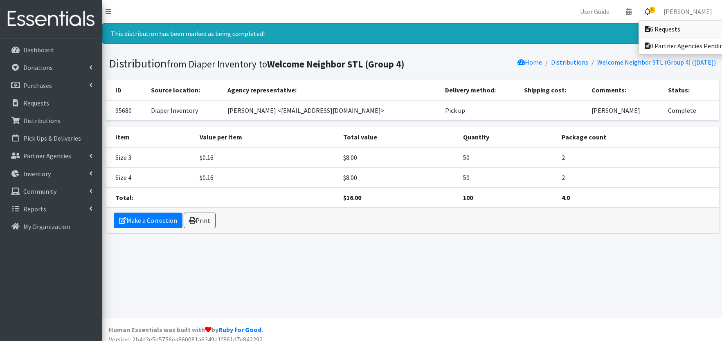
click at [666, 29] on link "6 Requests" at bounding box center [696, 29] width 114 height 16
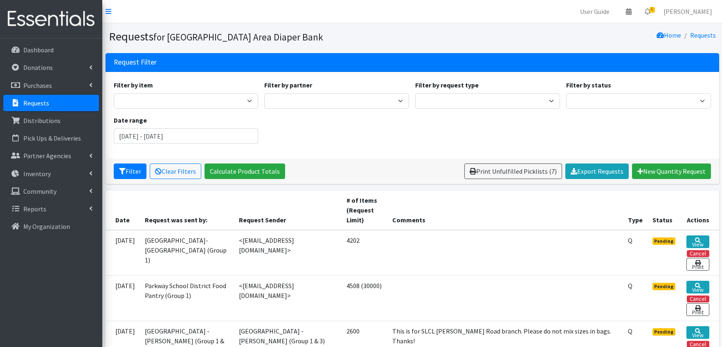
scroll to position [144, 0]
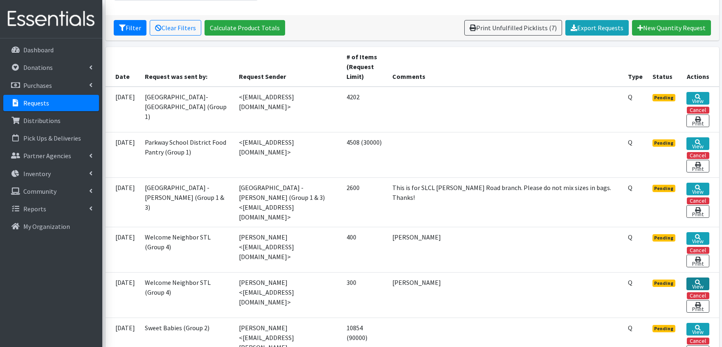
click at [697, 281] on link "View" at bounding box center [697, 284] width 22 height 13
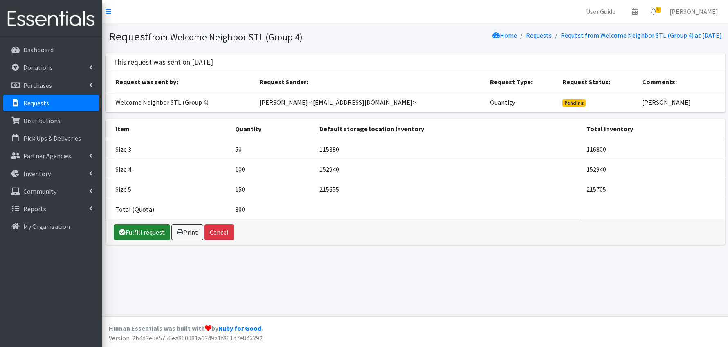
click at [140, 230] on link "Fulfill request" at bounding box center [142, 233] width 56 height 16
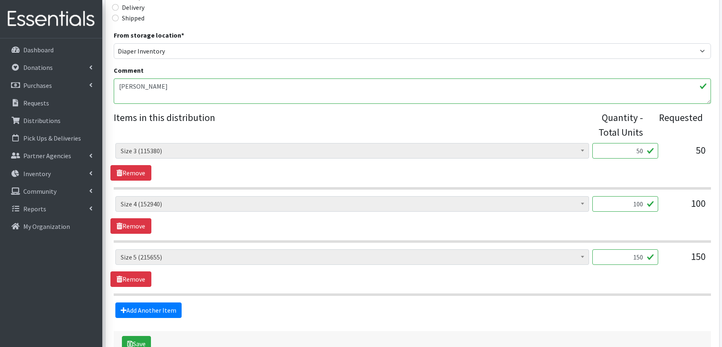
scroll to position [293, 0]
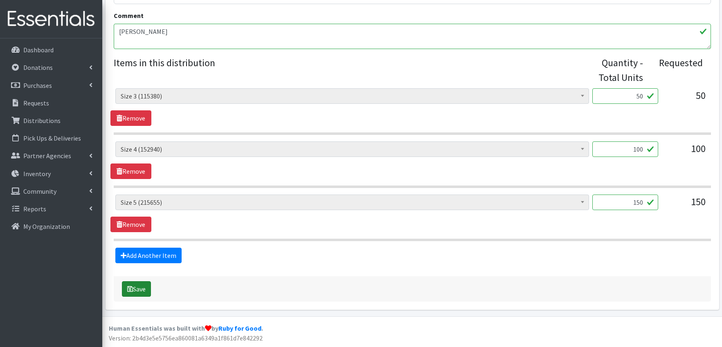
click at [139, 286] on button "Save" at bounding box center [136, 289] width 29 height 16
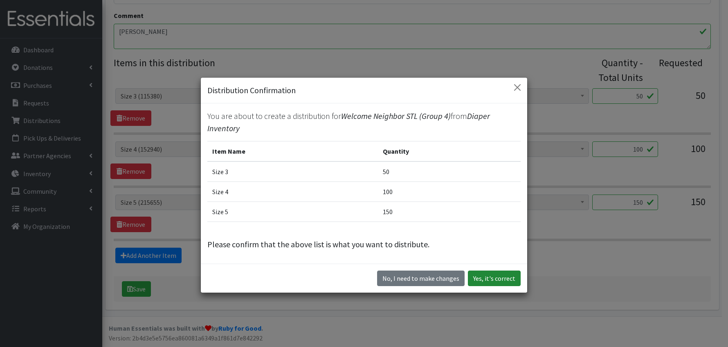
click at [501, 277] on button "Yes, it's correct" at bounding box center [494, 279] width 53 height 16
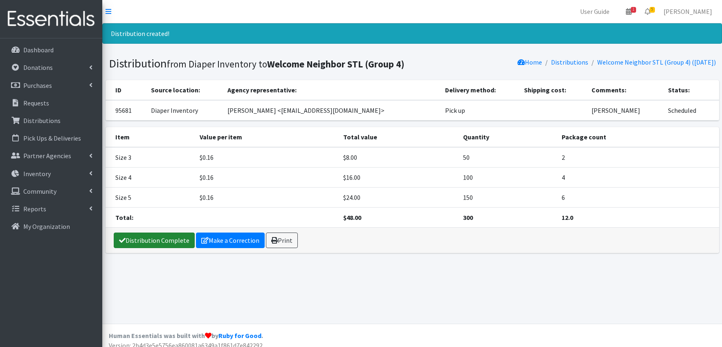
click at [142, 237] on link "Distribution Complete" at bounding box center [154, 241] width 81 height 16
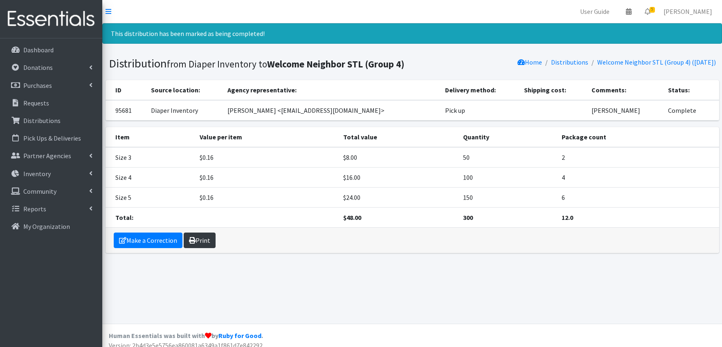
click at [204, 239] on link "Print" at bounding box center [200, 241] width 32 height 16
click at [650, 9] on icon at bounding box center [648, 11] width 6 height 7
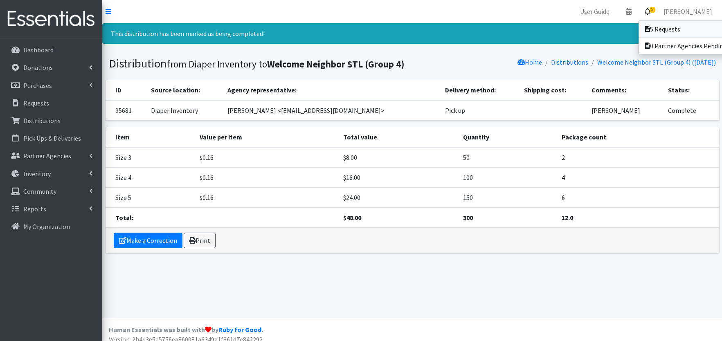
click at [663, 29] on link "5 Requests" at bounding box center [696, 29] width 114 height 16
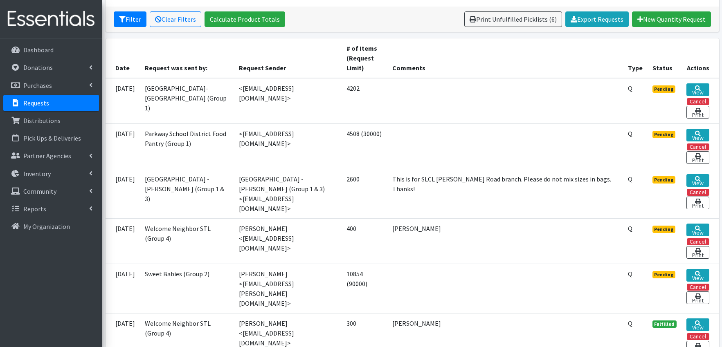
scroll to position [164, 0]
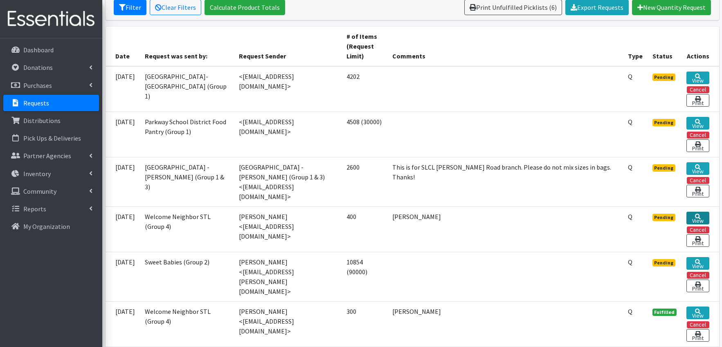
click at [699, 214] on link "View" at bounding box center [697, 218] width 22 height 13
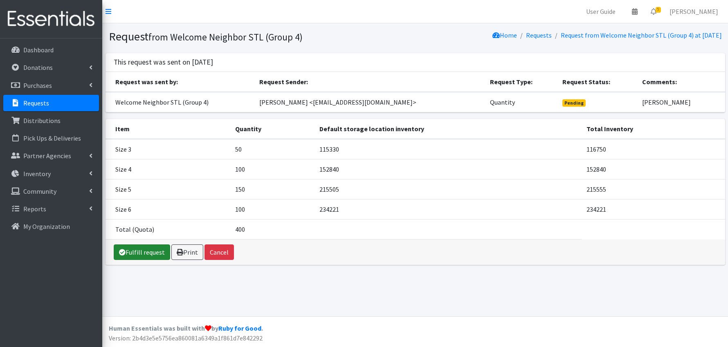
click at [146, 252] on link "Fulfill request" at bounding box center [142, 253] width 56 height 16
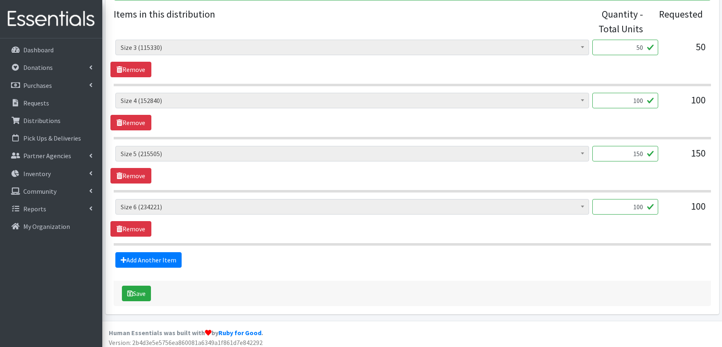
scroll to position [346, 0]
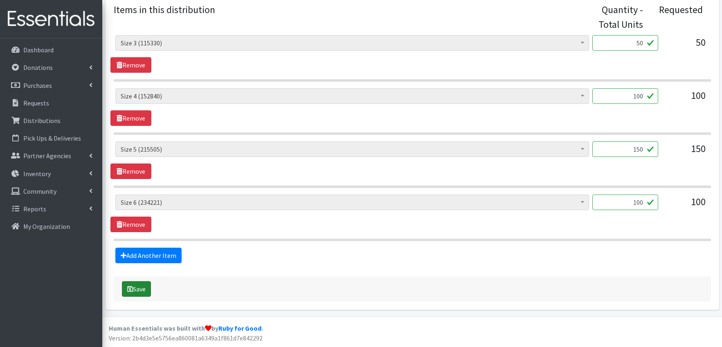
click at [136, 288] on button "Save" at bounding box center [136, 289] width 29 height 16
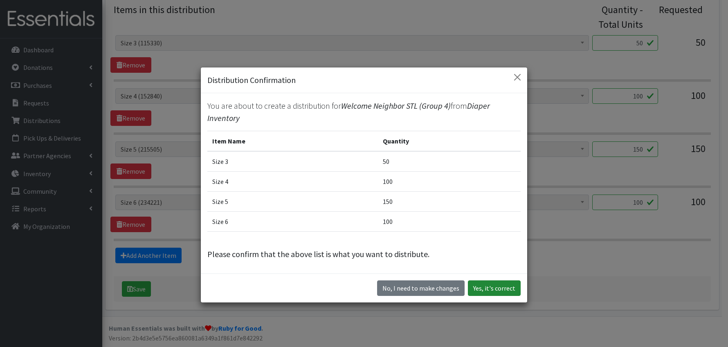
click at [488, 288] on button "Yes, it's correct" at bounding box center [494, 289] width 53 height 16
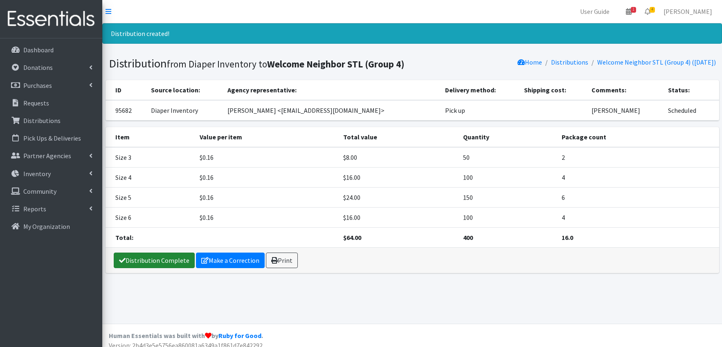
click at [142, 260] on link "Distribution Complete" at bounding box center [154, 261] width 81 height 16
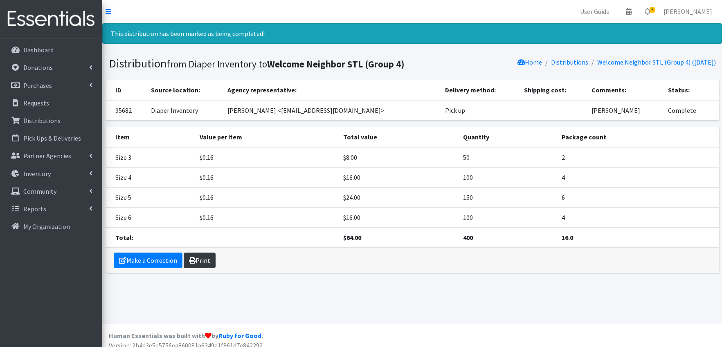
click at [207, 261] on link "Print" at bounding box center [200, 261] width 32 height 16
